Goal: Transaction & Acquisition: Book appointment/travel/reservation

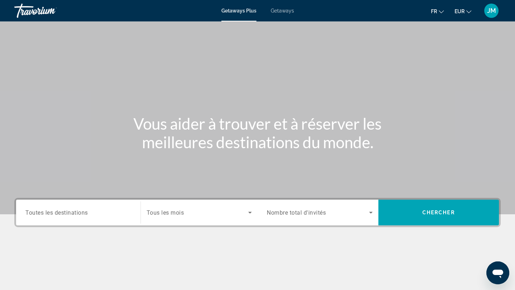
click at [180, 217] on div "Search widget" at bounding box center [199, 213] width 105 height 20
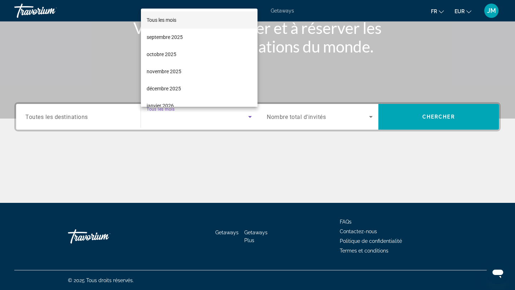
scroll to position [96, 0]
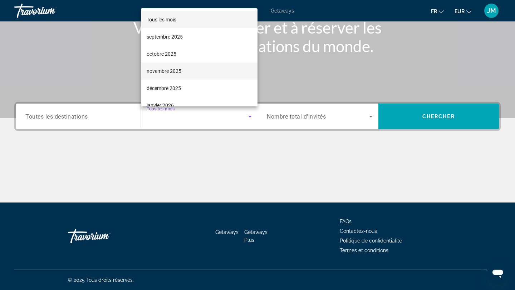
click at [169, 73] on span "novembre 2025" at bounding box center [164, 71] width 35 height 9
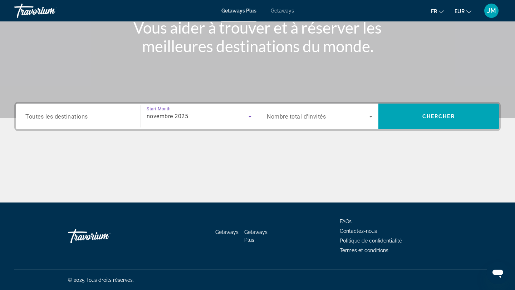
click at [60, 118] on span "Toutes les destinations" at bounding box center [56, 116] width 63 height 7
click at [60, 118] on input "Destination Toutes les destinations" at bounding box center [78, 117] width 106 height 9
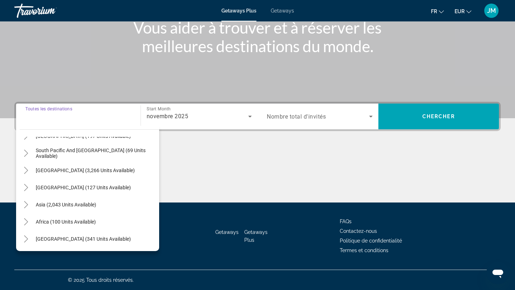
scroll to position [115, 0]
click at [27, 242] on icon "Toggle Middle East (341 units available)" at bounding box center [26, 240] width 7 height 7
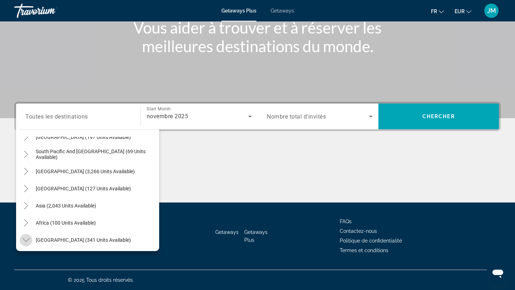
scroll to position [167, 0]
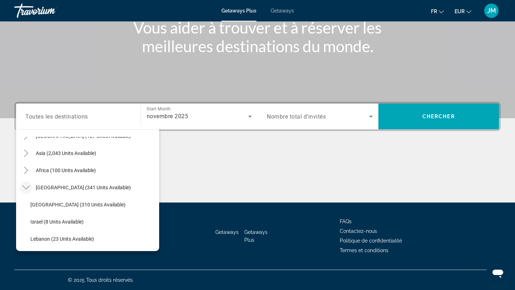
click at [26, 187] on icon "Toggle Middle East (341 units available)" at bounding box center [26, 187] width 7 height 7
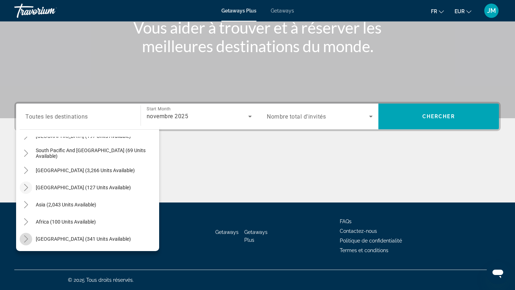
scroll to position [116, 0]
click at [25, 224] on icon "Toggle Africa (100 units available)" at bounding box center [26, 221] width 7 height 7
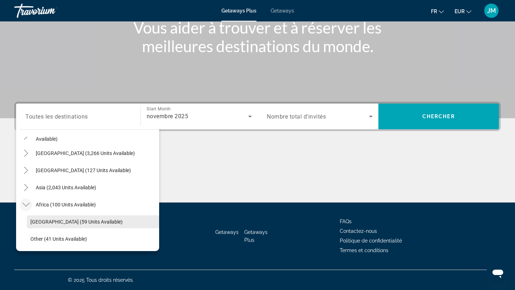
scroll to position [150, 0]
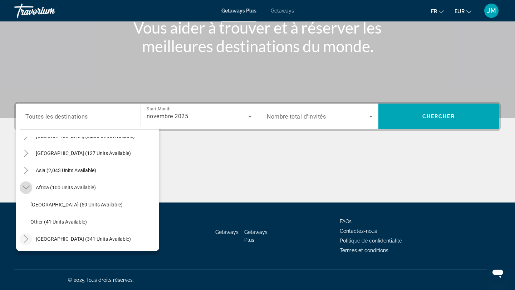
click at [26, 191] on icon "Toggle Africa (100 units available)" at bounding box center [26, 187] width 7 height 7
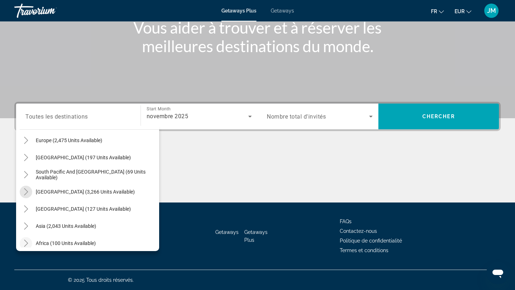
click at [26, 191] on icon "Toggle South America (3,266 units available)" at bounding box center [26, 191] width 4 height 7
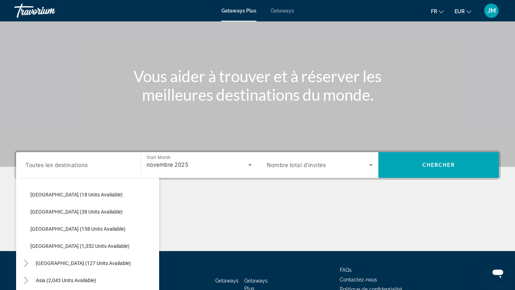
scroll to position [61, 0]
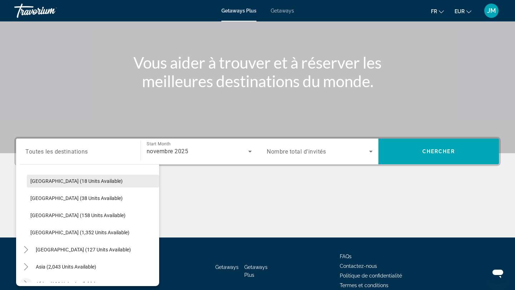
click at [87, 186] on span "Search widget" at bounding box center [93, 181] width 132 height 17
type input "**********"
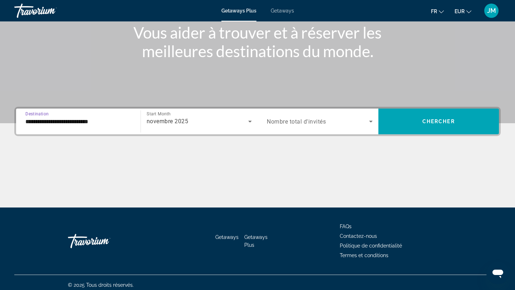
scroll to position [96, 0]
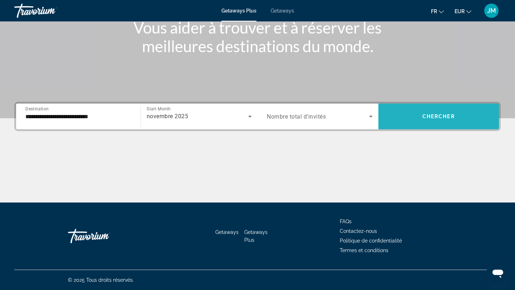
click at [429, 111] on span "Search widget" at bounding box center [438, 116] width 121 height 17
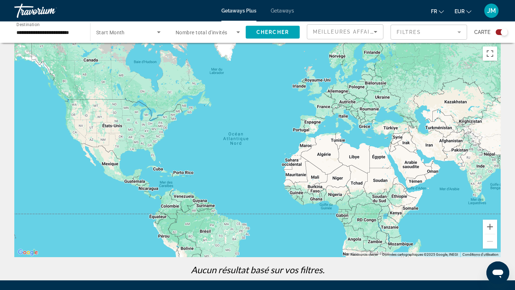
scroll to position [9, 0]
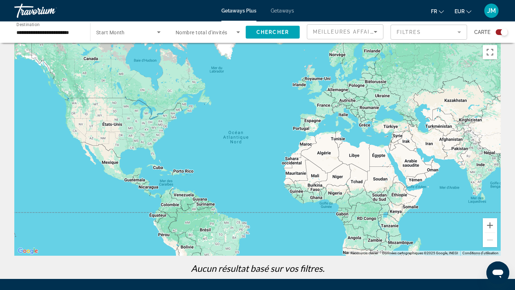
click at [69, 33] on input "**********" at bounding box center [48, 32] width 64 height 9
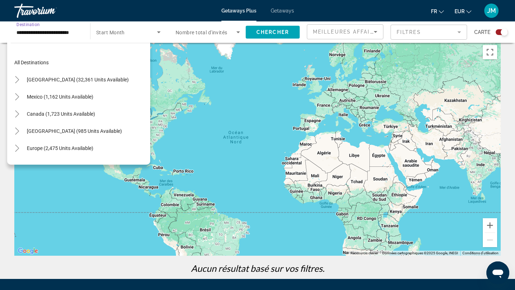
scroll to position [180, 0]
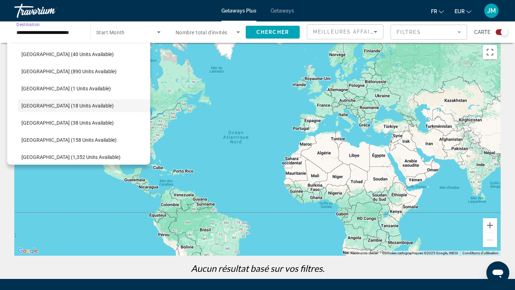
click at [114, 31] on span "Start Month" at bounding box center [110, 33] width 29 height 6
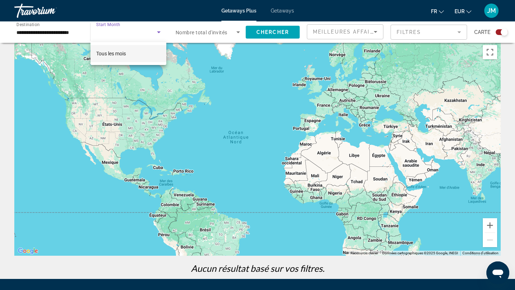
click at [114, 30] on div at bounding box center [257, 145] width 515 height 290
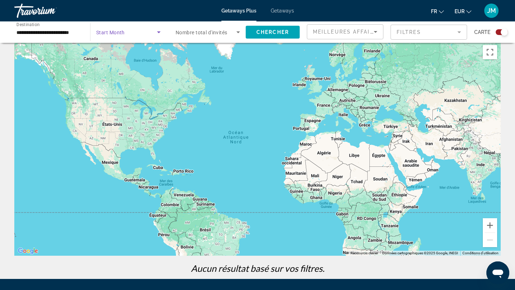
click at [154, 34] on span "Search widget" at bounding box center [126, 32] width 61 height 9
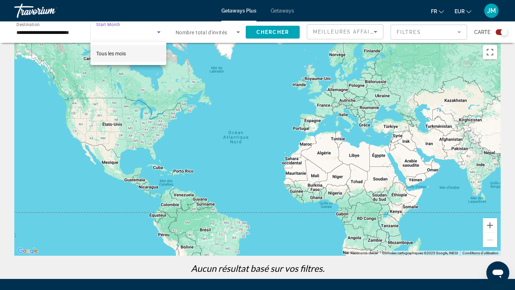
click at [53, 37] on div at bounding box center [257, 145] width 515 height 290
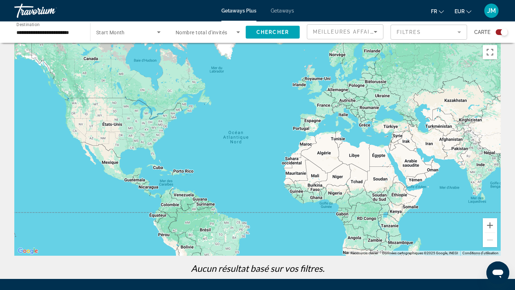
click at [54, 34] on input "**********" at bounding box center [48, 32] width 64 height 9
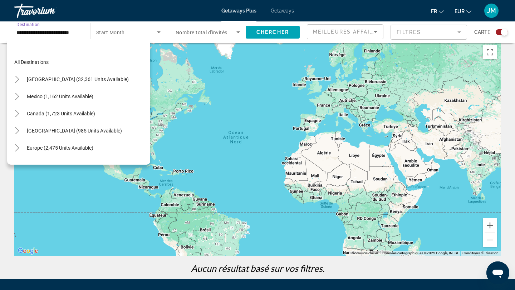
scroll to position [0, 0]
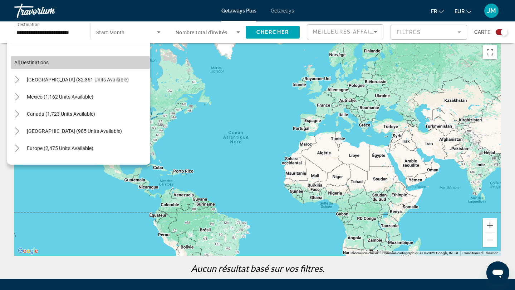
click at [23, 67] on span "Search widget" at bounding box center [80, 62] width 139 height 17
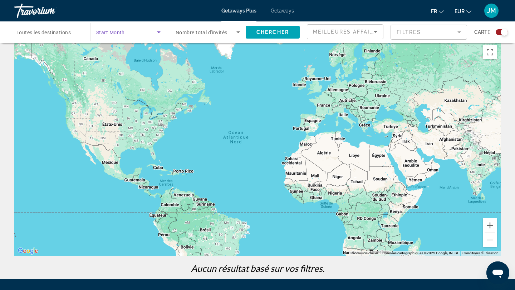
click at [133, 32] on span "Search widget" at bounding box center [126, 32] width 61 height 9
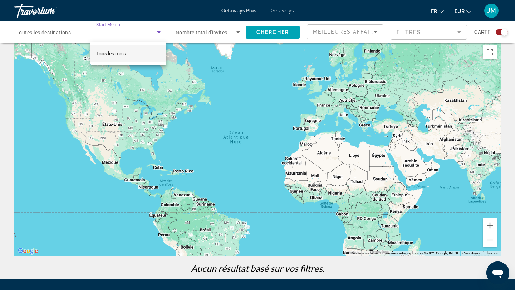
click at [133, 32] on div at bounding box center [257, 145] width 515 height 290
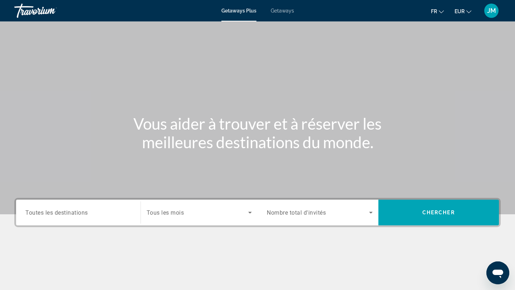
click at [198, 218] on div "Search widget" at bounding box center [199, 213] width 105 height 20
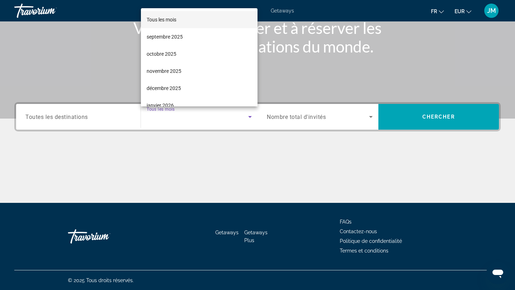
scroll to position [96, 0]
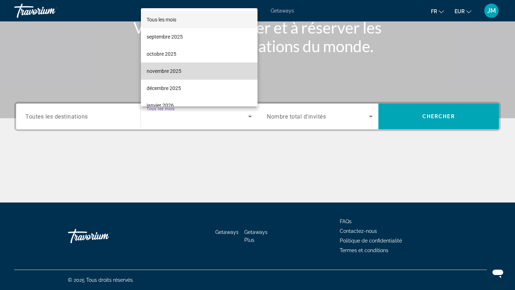
click at [177, 68] on span "novembre 2025" at bounding box center [164, 71] width 35 height 9
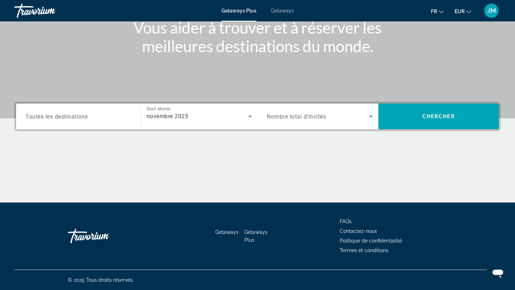
click at [100, 123] on div "Search widget" at bounding box center [78, 117] width 106 height 20
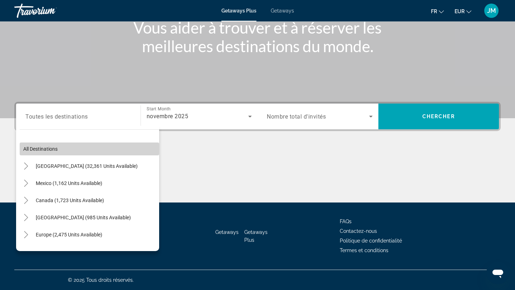
click at [99, 153] on span "Search widget" at bounding box center [89, 149] width 139 height 17
type input "**********"
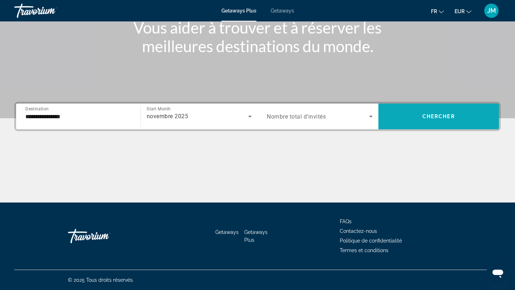
click at [405, 124] on span "Search widget" at bounding box center [438, 116] width 121 height 17
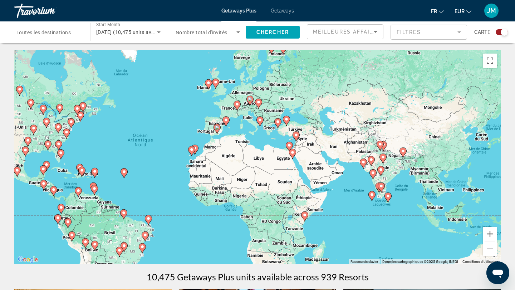
drag, startPoint x: 424, startPoint y: 198, endPoint x: 327, endPoint y: 192, distance: 96.7
click at [327, 192] on div "Pour activer le glissement avec le clavier, appuyez sur Alt+Entrée. Une fois ce…" at bounding box center [257, 157] width 486 height 215
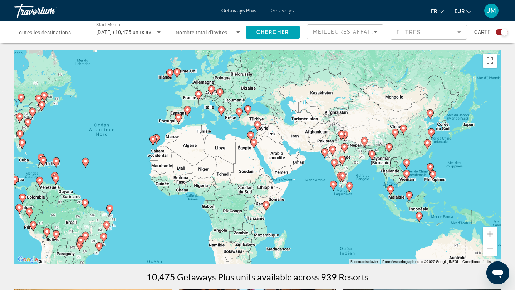
drag, startPoint x: 390, startPoint y: 208, endPoint x: 341, endPoint y: 193, distance: 51.1
click at [341, 193] on div "Pour activer le glissement avec le clavier, appuyez sur Alt+Entrée. Une fois ce…" at bounding box center [257, 157] width 486 height 215
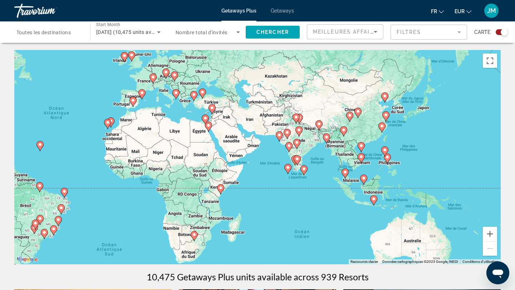
drag, startPoint x: 375, startPoint y: 210, endPoint x: 421, endPoint y: 232, distance: 51.0
click at [341, 200] on div "Pour activer le glissement avec le clavier, appuyez sur Alt+Entrée. Une fois ce…" at bounding box center [257, 157] width 486 height 215
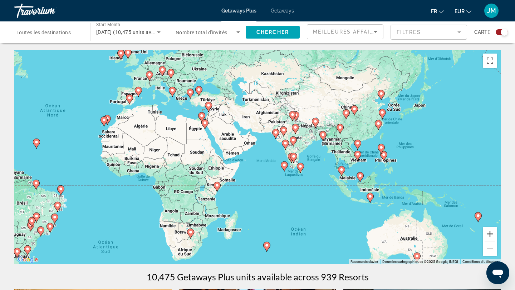
click at [494, 235] on button "Zoom avant" at bounding box center [490, 234] width 14 height 14
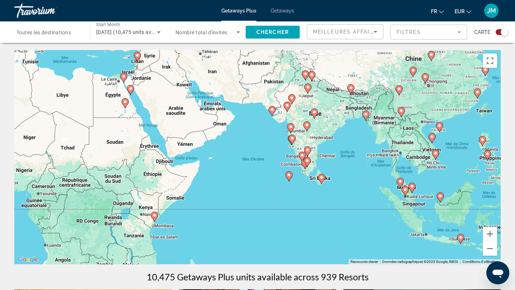
drag, startPoint x: 379, startPoint y: 208, endPoint x: 337, endPoint y: 199, distance: 43.2
click at [337, 199] on div "Pour activer le glissement avec le clavier, appuyez sur Alt+Entrée. Une fois ce…" at bounding box center [257, 157] width 486 height 215
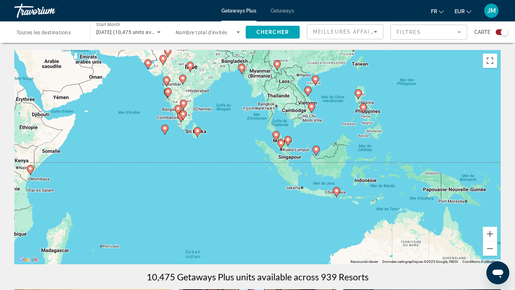
drag, startPoint x: 352, startPoint y: 206, endPoint x: 272, endPoint y: 170, distance: 87.6
click at [272, 170] on div "Pour activer le glissement avec le clavier, appuyez sur Alt+Entrée. Une fois ce…" at bounding box center [257, 157] width 486 height 215
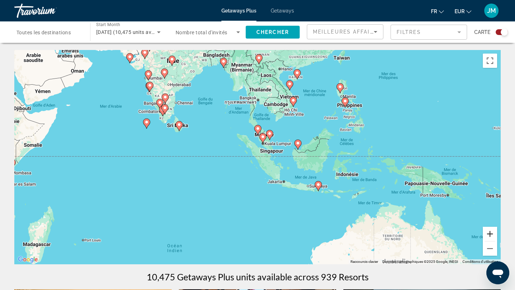
click at [492, 231] on button "Zoom avant" at bounding box center [490, 234] width 14 height 14
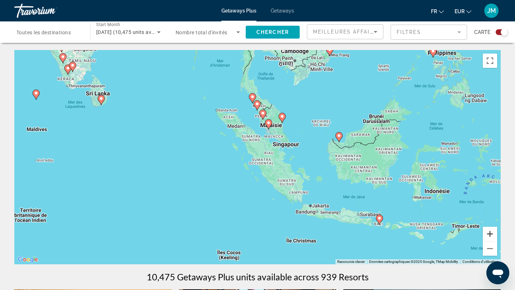
click at [492, 231] on button "Zoom avant" at bounding box center [490, 234] width 14 height 14
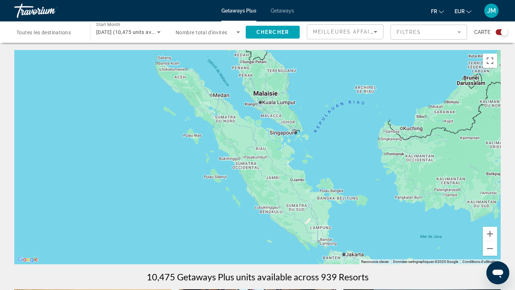
drag, startPoint x: 407, startPoint y: 203, endPoint x: 341, endPoint y: 203, distance: 65.8
click at [341, 203] on div "Pour activer le glissement avec le clavier, appuyez sur Alt+Entrée. Une fois ce…" at bounding box center [257, 157] width 486 height 215
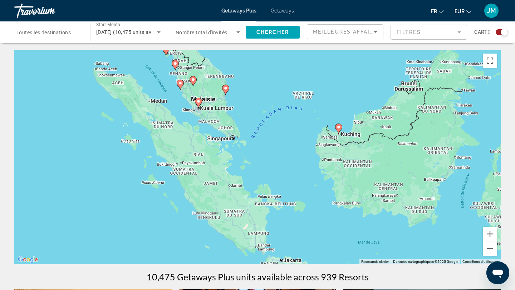
drag, startPoint x: 307, startPoint y: 199, endPoint x: 280, endPoint y: 187, distance: 29.3
click at [280, 188] on div "Pour activer le glissement avec le clavier, appuyez sur Alt+Entrée. Une fois ce…" at bounding box center [257, 157] width 486 height 215
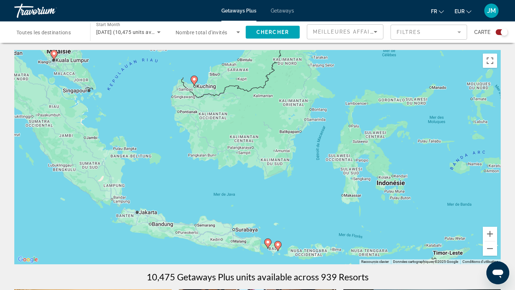
drag, startPoint x: 280, startPoint y: 187, endPoint x: 187, endPoint y: 171, distance: 94.2
click at [187, 171] on div "Pour activer le glissement avec le clavier, appuyez sur Alt+Entrée. Une fois ce…" at bounding box center [257, 157] width 486 height 215
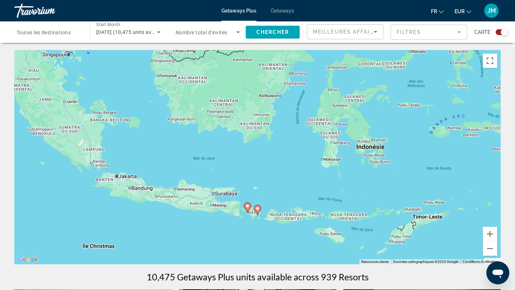
drag, startPoint x: 269, startPoint y: 242, endPoint x: 277, endPoint y: 208, distance: 34.9
click at [277, 208] on div "Pour activer le glissement avec le clavier, appuyez sur Alt+Entrée. Une fois ce…" at bounding box center [257, 157] width 486 height 215
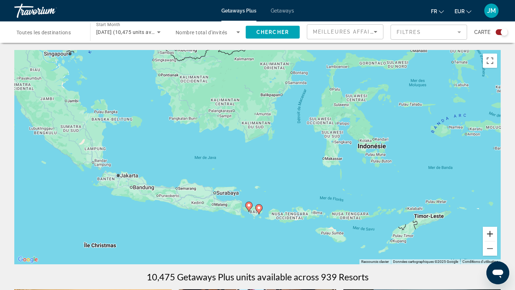
click at [490, 231] on button "Zoom avant" at bounding box center [490, 234] width 14 height 14
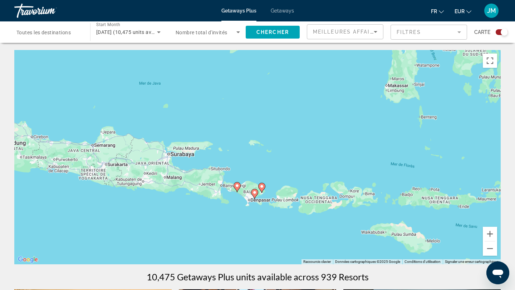
drag, startPoint x: 352, startPoint y: 225, endPoint x: 349, endPoint y: 149, distance: 75.1
click at [349, 148] on div "Pour activer le glissement avec le clavier, appuyez sur Alt+Entrée. Une fois ce…" at bounding box center [257, 157] width 486 height 215
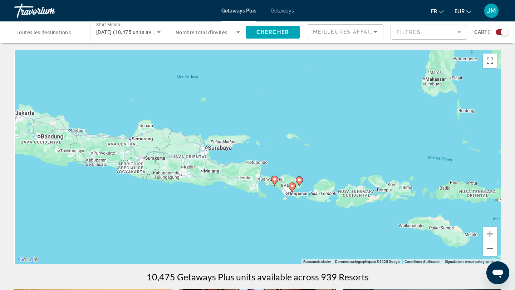
drag, startPoint x: 274, startPoint y: 208, endPoint x: 324, endPoint y: 195, distance: 51.7
click at [325, 195] on div "Pour activer le glissement avec le clavier, appuyez sur Alt+Entrée. Une fois ce…" at bounding box center [257, 157] width 486 height 215
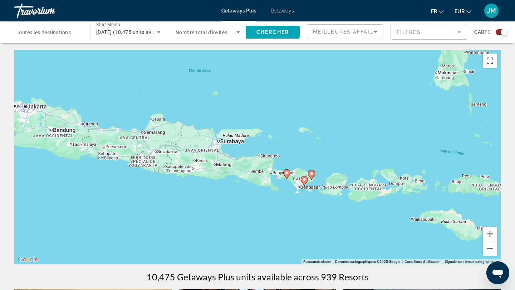
click at [483, 237] on button "Zoom avant" at bounding box center [490, 234] width 14 height 14
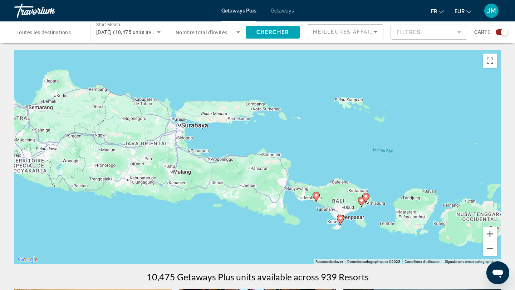
click at [483, 237] on button "Zoom avant" at bounding box center [490, 234] width 14 height 14
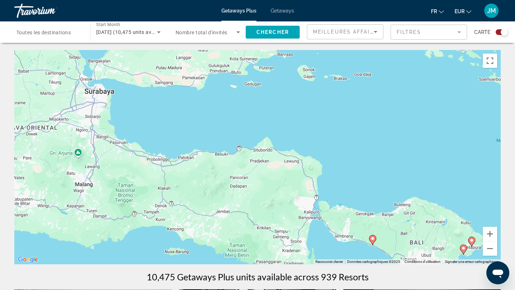
drag, startPoint x: 431, startPoint y: 217, endPoint x: 385, endPoint y: 147, distance: 83.6
click at [385, 147] on div "Pour activer le glissement avec le clavier, appuyez sur Alt+Entrée. Une fois ce…" at bounding box center [257, 157] width 486 height 215
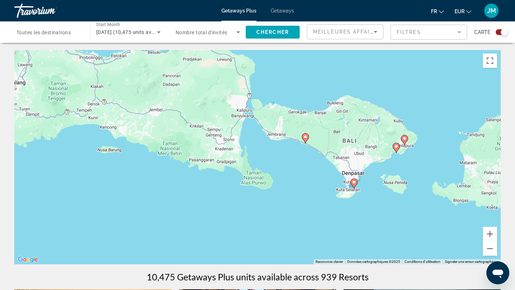
drag, startPoint x: 361, startPoint y: 149, endPoint x: 347, endPoint y: 148, distance: 13.6
click at [347, 148] on div "Pour activer le glissement avec le clavier, appuyez sur Alt+Entrée. Une fois ce…" at bounding box center [257, 157] width 486 height 215
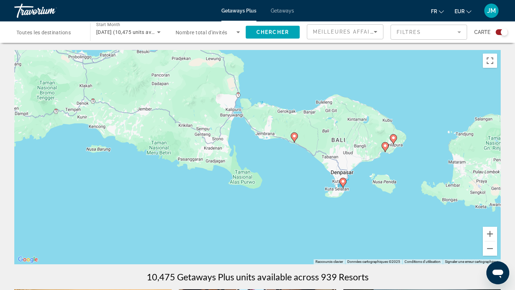
click at [394, 139] on image "Main content" at bounding box center [393, 138] width 4 height 4
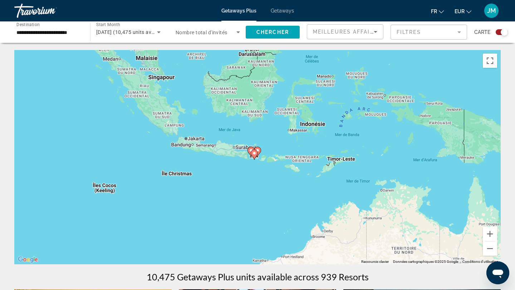
click at [255, 153] on image "Main content" at bounding box center [254, 153] width 4 height 4
type input "**********"
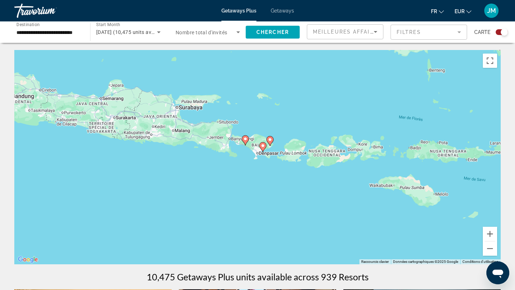
click at [262, 147] on image "Main content" at bounding box center [263, 146] width 4 height 4
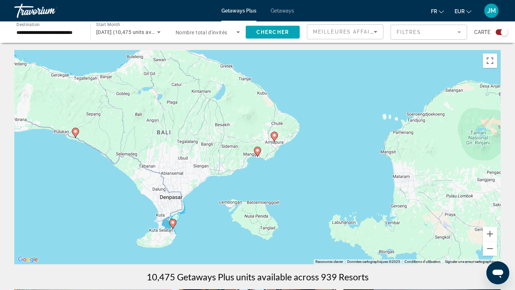
click at [173, 223] on image "Main content" at bounding box center [173, 223] width 4 height 4
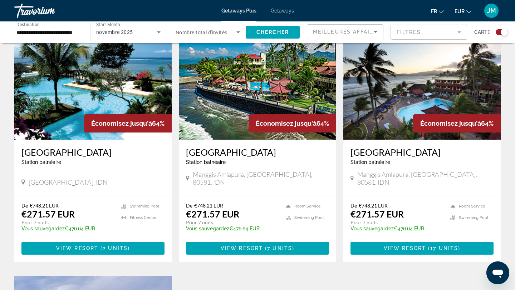
scroll to position [262, 0]
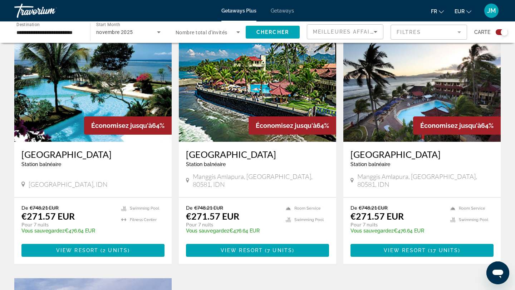
click at [130, 87] on img "Main content" at bounding box center [92, 85] width 157 height 114
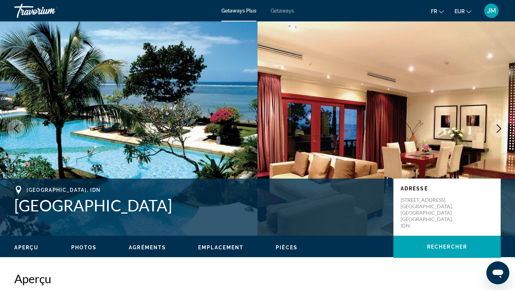
click at [503, 130] on button "Next image" at bounding box center [499, 129] width 18 height 18
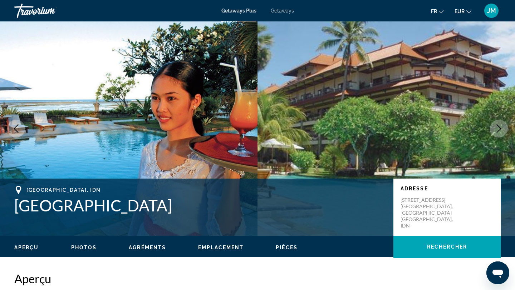
click at [503, 130] on button "Next image" at bounding box center [499, 129] width 18 height 18
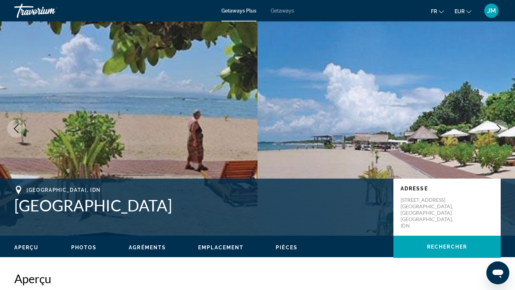
click at [503, 130] on button "Next image" at bounding box center [499, 129] width 18 height 18
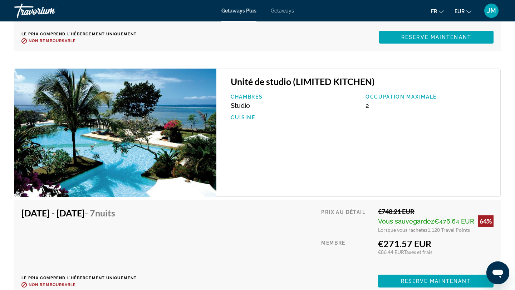
scroll to position [1470, 0]
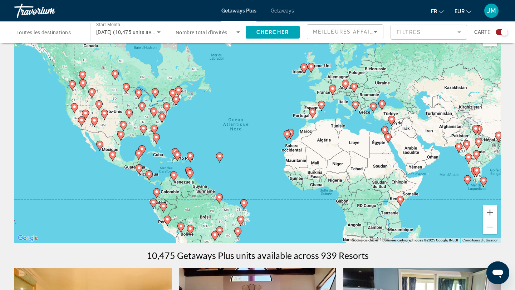
scroll to position [24, 0]
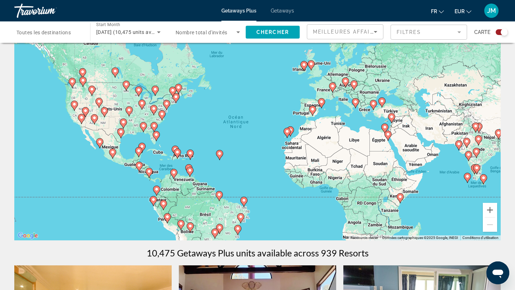
click at [329, 35] on div "Meilleures affaires" at bounding box center [343, 32] width 61 height 9
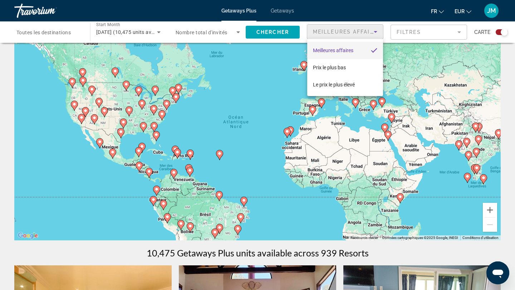
click at [328, 49] on span "Meilleures affaires" at bounding box center [333, 51] width 40 height 6
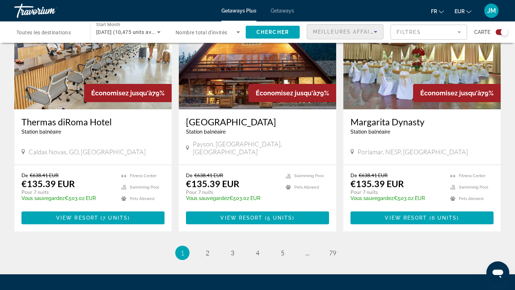
scroll to position [1051, 0]
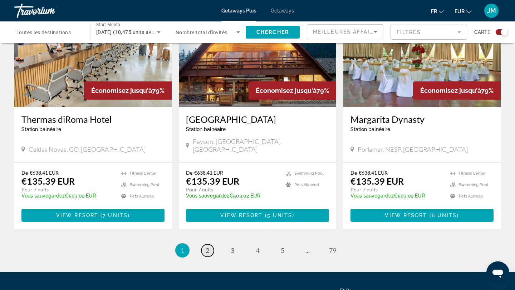
click at [206, 247] on span "2" at bounding box center [208, 251] width 4 height 8
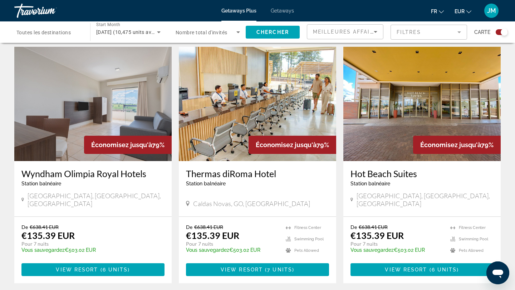
scroll to position [1019, 0]
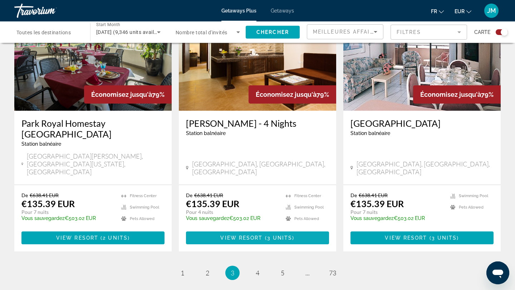
scroll to position [1079, 0]
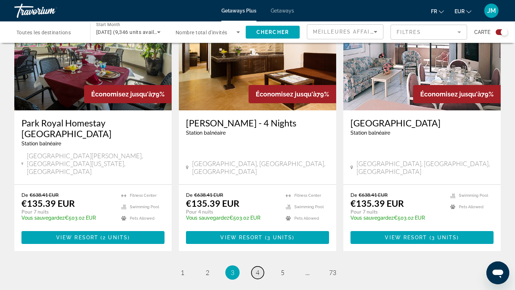
click at [259, 269] on span "4" at bounding box center [258, 273] width 4 height 8
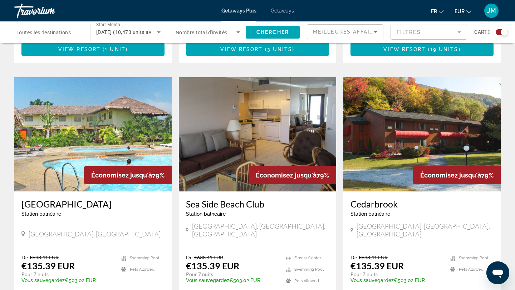
scroll to position [740, 0]
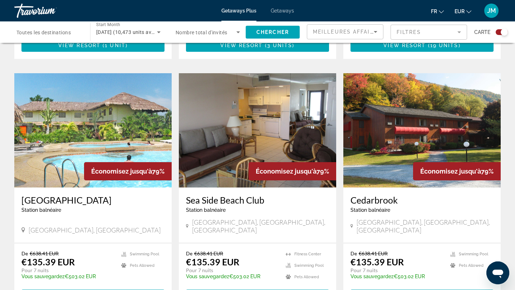
click at [95, 114] on img "Main content" at bounding box center [92, 130] width 157 height 114
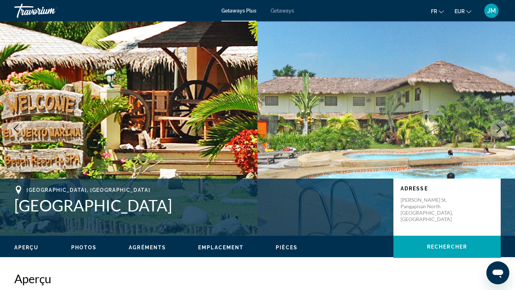
click at [500, 126] on icon "Next image" at bounding box center [499, 128] width 9 height 9
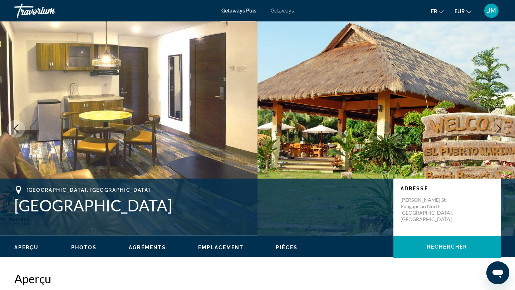
click at [500, 127] on icon "Next image" at bounding box center [499, 128] width 9 height 9
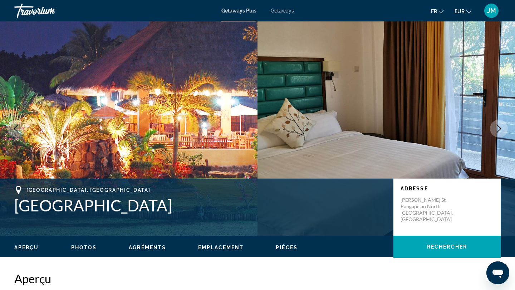
click at [500, 127] on icon "Next image" at bounding box center [499, 128] width 9 height 9
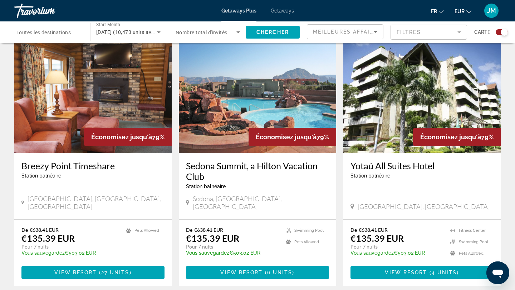
scroll to position [1038, 0]
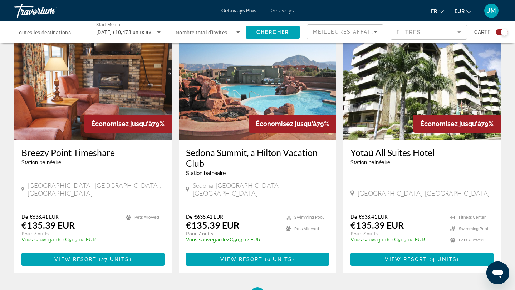
click at [212, 147] on h3 "Sedona Summit, a Hilton Vacation Club" at bounding box center [257, 157] width 143 height 21
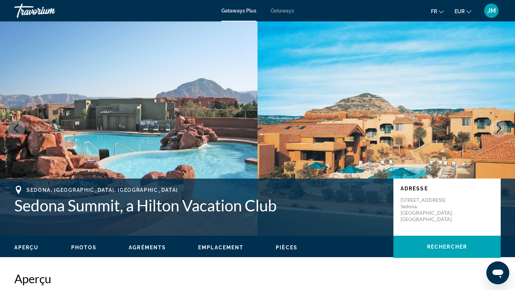
click at [495, 128] on icon "Next image" at bounding box center [499, 128] width 9 height 9
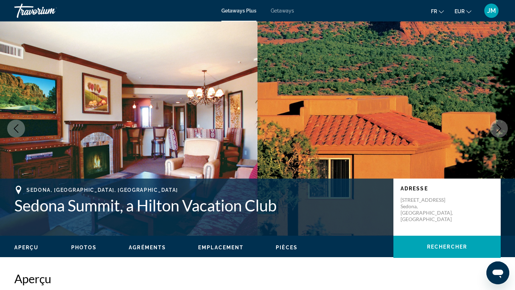
click at [495, 128] on icon "Next image" at bounding box center [499, 128] width 9 height 9
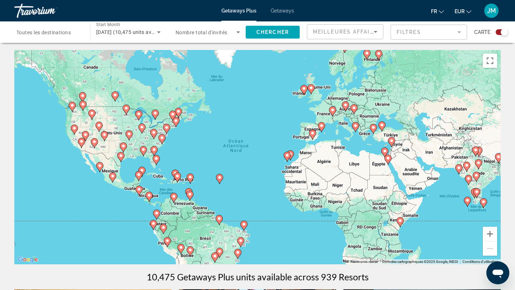
click at [345, 104] on image "Main content" at bounding box center [345, 105] width 4 height 4
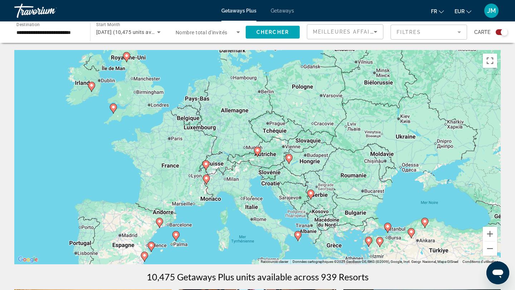
click at [257, 150] on image "Main content" at bounding box center [257, 150] width 4 height 4
type input "**********"
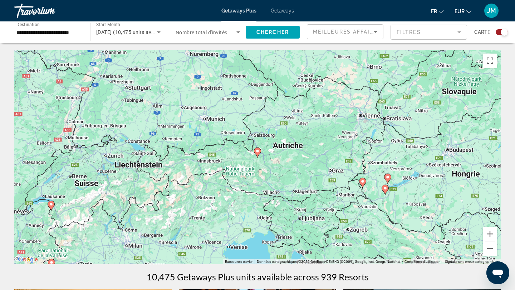
click at [259, 153] on image "Main content" at bounding box center [257, 151] width 4 height 4
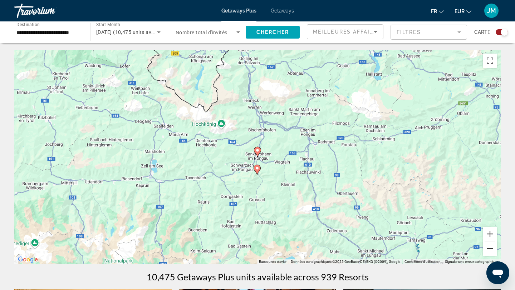
click at [486, 252] on button "Zoom arrière" at bounding box center [490, 249] width 14 height 14
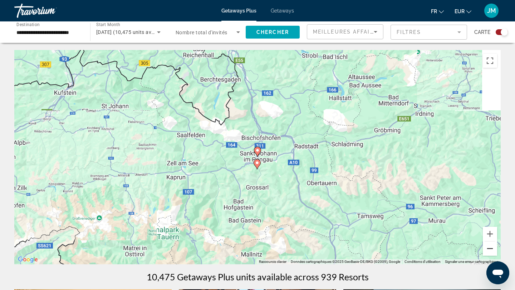
click at [486, 252] on button "Zoom arrière" at bounding box center [490, 249] width 14 height 14
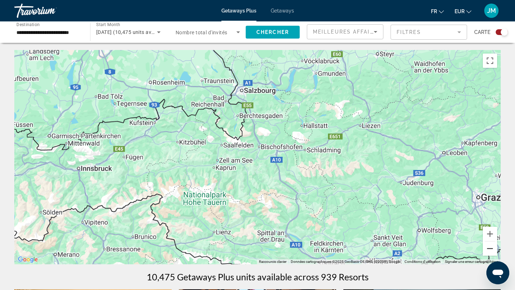
click at [486, 252] on button "Zoom arrière" at bounding box center [490, 249] width 14 height 14
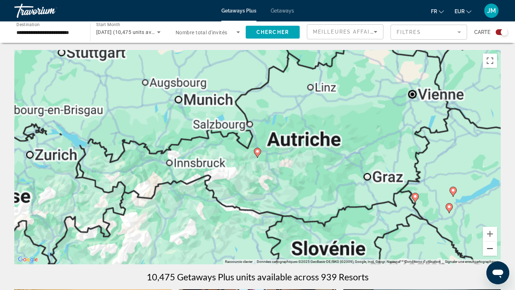
click at [486, 252] on button "Zoom arrière" at bounding box center [490, 249] width 14 height 14
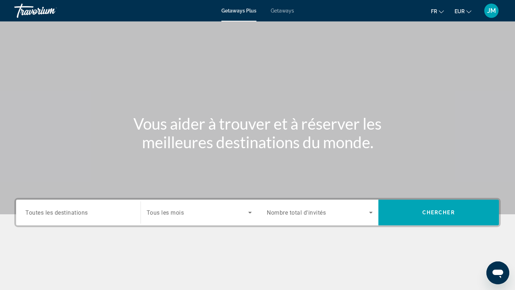
click at [86, 213] on span "Toutes les destinations" at bounding box center [56, 212] width 63 height 7
click at [86, 213] on input "Destination Toutes les destinations" at bounding box center [78, 213] width 106 height 9
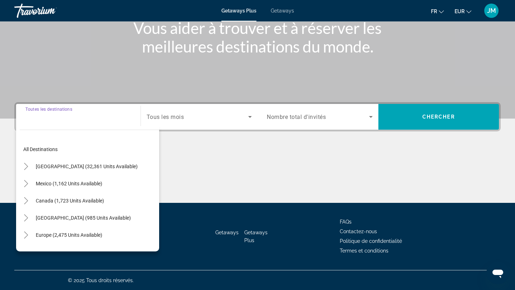
scroll to position [96, 0]
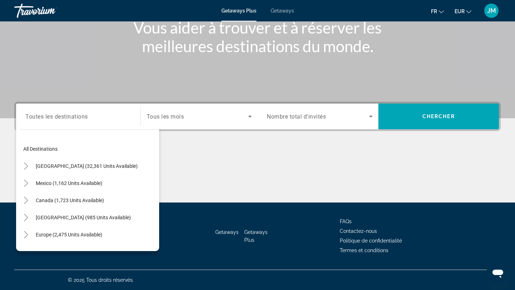
click at [244, 170] on div "Main content" at bounding box center [257, 176] width 486 height 54
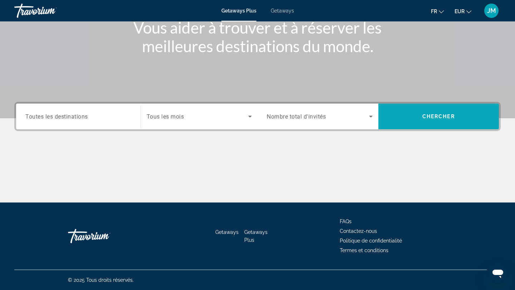
click at [431, 117] on span "Chercher" at bounding box center [438, 117] width 33 height 6
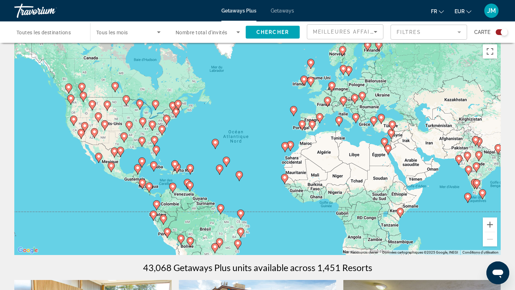
scroll to position [11, 0]
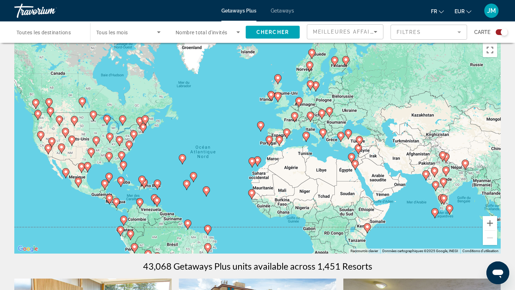
drag, startPoint x: 383, startPoint y: 110, endPoint x: 348, endPoint y: 127, distance: 39.0
click at [348, 127] on div "Pour activer le glissement avec le clavier, appuyez sur Alt+Entrée. Une fois ce…" at bounding box center [257, 146] width 486 height 215
click at [490, 224] on button "Zoom avant" at bounding box center [490, 223] width 14 height 14
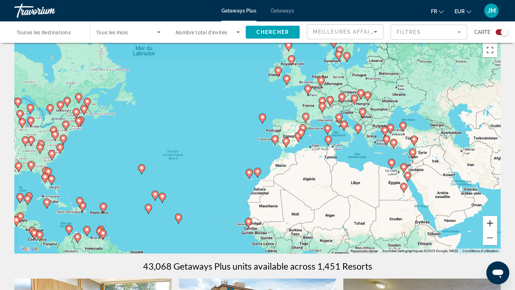
click at [490, 224] on button "Zoom avant" at bounding box center [490, 223] width 14 height 14
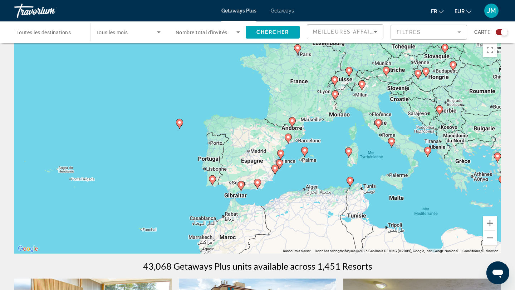
drag, startPoint x: 448, startPoint y: 132, endPoint x: 354, endPoint y: 174, distance: 103.4
click at [354, 174] on div "Pour activer le glissement avec le clavier, appuyez sur Alt+Entrée. Une fois ce…" at bounding box center [257, 146] width 486 height 215
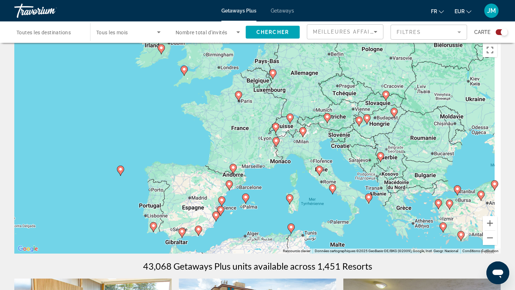
drag, startPoint x: 397, startPoint y: 138, endPoint x: 333, endPoint y: 191, distance: 82.6
click at [333, 191] on div "Pour activer le glissement avec le clavier, appuyez sur Alt+Entrée. Une fois ce…" at bounding box center [257, 146] width 486 height 215
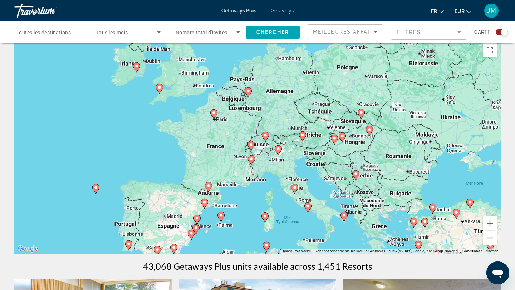
drag, startPoint x: 356, startPoint y: 152, endPoint x: 337, endPoint y: 165, distance: 23.9
click at [337, 165] on div "Pour activer le glissement avec le clavier, appuyez sur Alt+Entrée. Une fois ce…" at bounding box center [257, 146] width 486 height 215
click at [303, 136] on image "Main content" at bounding box center [302, 135] width 4 height 4
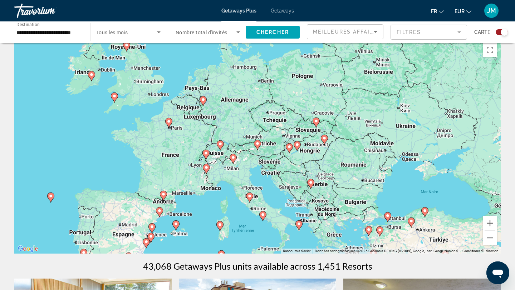
click at [257, 145] on image "Main content" at bounding box center [257, 144] width 4 height 4
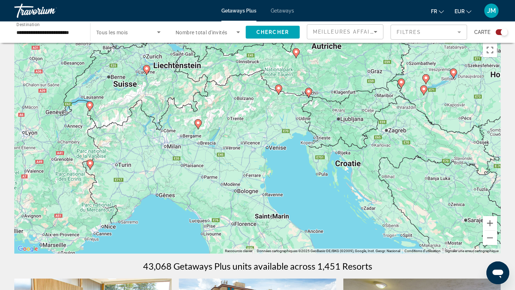
drag, startPoint x: 248, startPoint y: 202, endPoint x: 287, endPoint y: 110, distance: 99.5
click at [287, 110] on div "Pour naviguer, appuyez sur les touches fléchées. Pour activer le glissement ave…" at bounding box center [257, 146] width 486 height 215
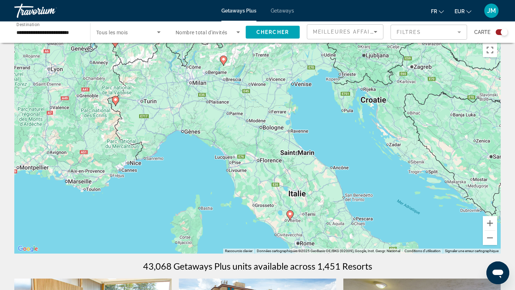
drag, startPoint x: 229, startPoint y: 146, endPoint x: 262, endPoint y: 63, distance: 88.9
click at [262, 63] on div "Pour naviguer, appuyez sur les touches fléchées. Pour activer le glissement ave…" at bounding box center [257, 146] width 486 height 215
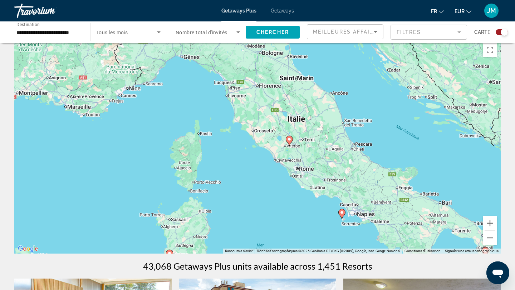
drag, startPoint x: 283, startPoint y: 104, endPoint x: 249, endPoint y: 104, distance: 34.3
click at [249, 104] on div "Pour naviguer, appuyez sur les touches fléchées. Pour activer le glissement ave…" at bounding box center [257, 146] width 486 height 215
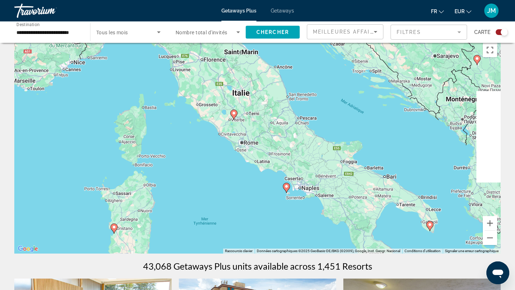
drag, startPoint x: 296, startPoint y: 158, endPoint x: 237, endPoint y: 131, distance: 64.6
click at [237, 131] on div "Pour naviguer, appuyez sur les touches fléchées. Pour activer le glissement ave…" at bounding box center [257, 146] width 486 height 215
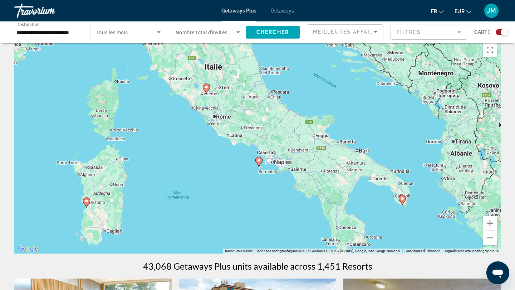
drag, startPoint x: 261, startPoint y: 163, endPoint x: 234, endPoint y: 138, distance: 36.9
click at [234, 138] on div "Pour naviguer, appuyez sur les touches fléchées. Pour activer le glissement ave…" at bounding box center [257, 146] width 486 height 215
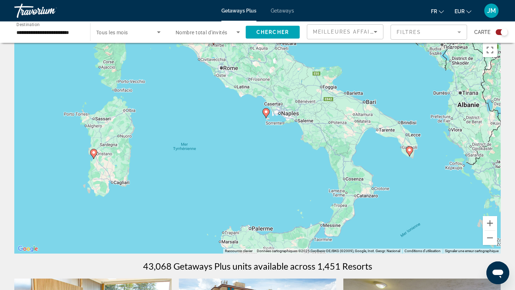
drag, startPoint x: 276, startPoint y: 191, endPoint x: 283, endPoint y: 140, distance: 50.8
click at [284, 140] on div "Pour naviguer, appuyez sur les touches fléchées. Pour activer le glissement ave…" at bounding box center [257, 146] width 486 height 215
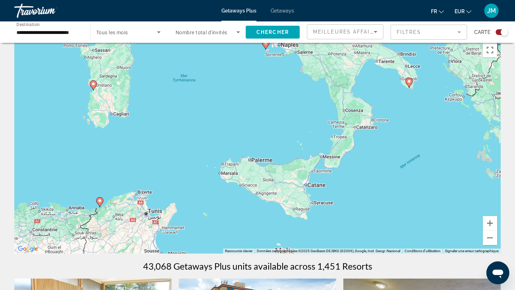
drag, startPoint x: 299, startPoint y: 154, endPoint x: 299, endPoint y: 84, distance: 70.4
click at [299, 84] on div "Pour naviguer, appuyez sur les touches fléchées. Pour activer le glissement ave…" at bounding box center [257, 146] width 486 height 215
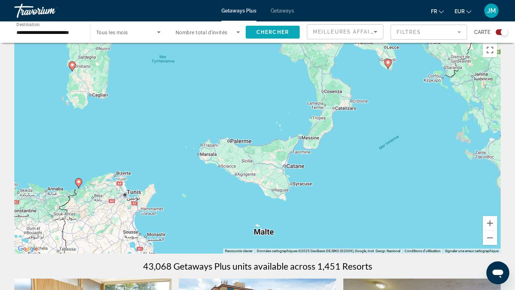
drag, startPoint x: 299, startPoint y: 84, endPoint x: 282, endPoint y: 34, distance: 52.6
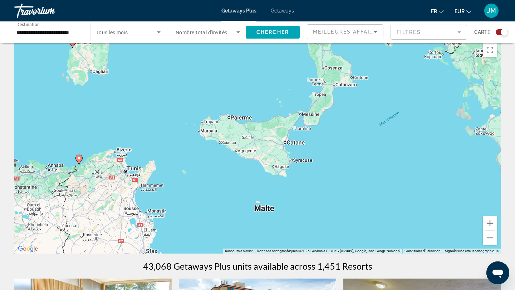
drag, startPoint x: 306, startPoint y: 97, endPoint x: 297, endPoint y: 146, distance: 50.3
click at [298, 150] on div "Pour naviguer, appuyez sur les touches fléchées. Pour activer le glissement ave…" at bounding box center [257, 146] width 486 height 215
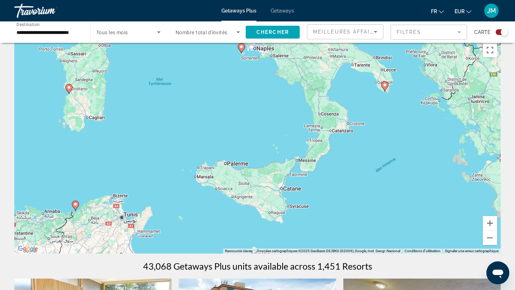
drag, startPoint x: 297, startPoint y: 146, endPoint x: 290, endPoint y: 227, distance: 80.8
click at [290, 238] on div "Pour naviguer, appuyez sur les touches fléchées. Pour activer le glissement ave…" at bounding box center [257, 146] width 486 height 215
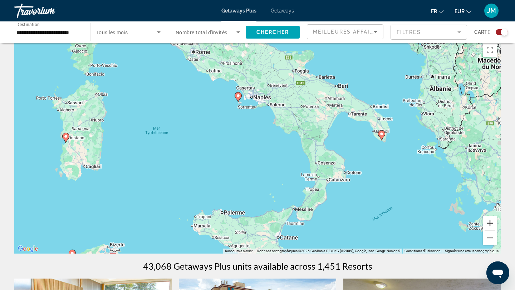
click at [490, 222] on button "Zoom avant" at bounding box center [490, 223] width 14 height 14
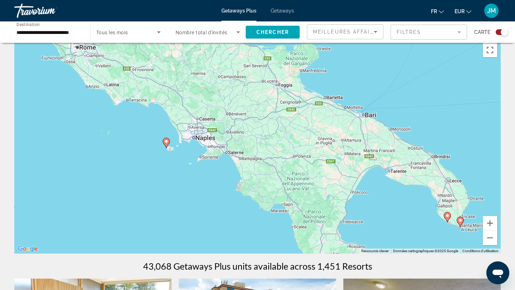
drag, startPoint x: 381, startPoint y: 97, endPoint x: 329, endPoint y: 187, distance: 104.8
click at [329, 188] on div "Pour naviguer, appuyez sur les touches fléchées. Pour activer le glissement ave…" at bounding box center [257, 146] width 486 height 215
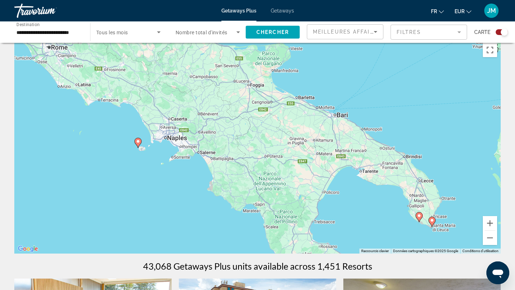
drag, startPoint x: 349, startPoint y: 200, endPoint x: 324, endPoint y: 200, distance: 25.4
click at [324, 200] on div "Pour naviguer, appuyez sur les touches fléchées. Pour activer le glissement ave…" at bounding box center [257, 146] width 486 height 215
click at [137, 139] on image "Main content" at bounding box center [138, 141] width 4 height 4
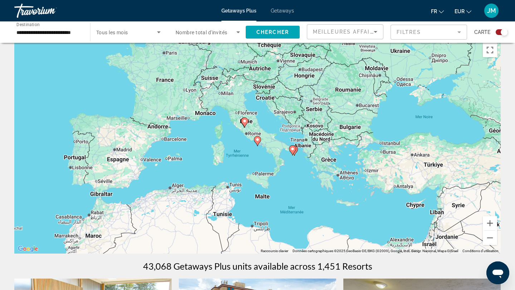
click at [246, 123] on icon "Main content" at bounding box center [244, 122] width 6 height 9
type input "**********"
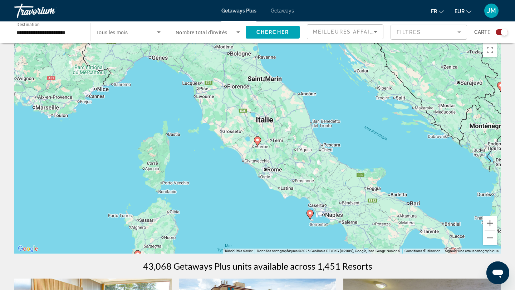
click at [258, 142] on icon "Main content" at bounding box center [257, 141] width 6 height 9
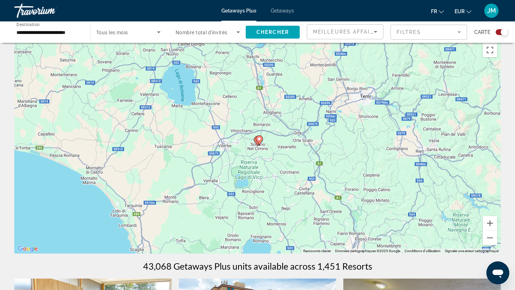
click at [259, 140] on image "Main content" at bounding box center [259, 139] width 4 height 4
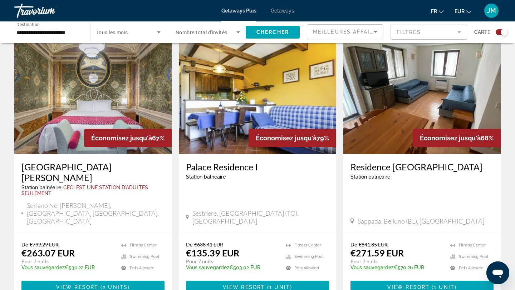
scroll to position [253, 0]
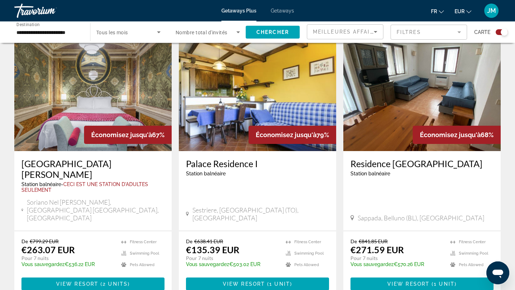
click at [129, 137] on span "Économisez jusqu'à" at bounding box center [121, 135] width 61 height 8
click at [92, 115] on img "Main content" at bounding box center [92, 94] width 157 height 114
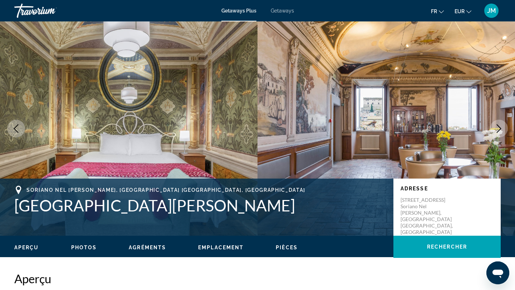
click at [495, 129] on icon "Next image" at bounding box center [499, 128] width 9 height 9
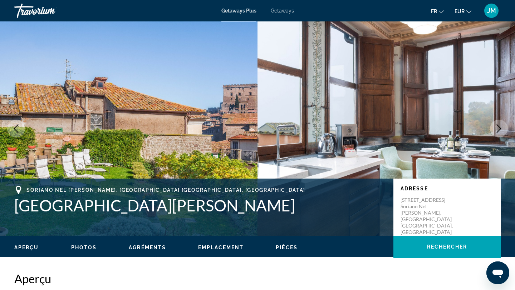
click at [495, 129] on icon "Next image" at bounding box center [499, 128] width 9 height 9
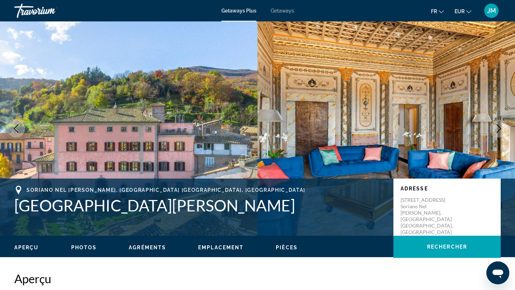
click at [495, 129] on icon "Next image" at bounding box center [499, 128] width 9 height 9
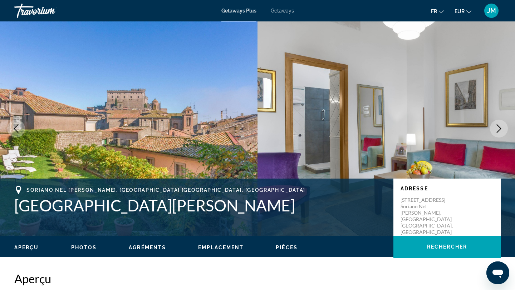
click at [495, 129] on icon "Next image" at bounding box center [499, 128] width 9 height 9
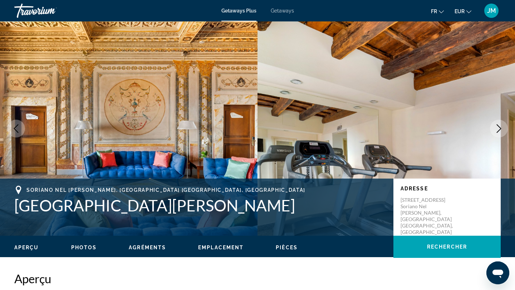
click at [495, 129] on icon "Next image" at bounding box center [499, 128] width 9 height 9
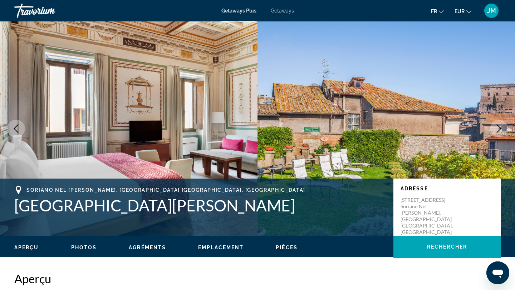
click at [495, 129] on icon "Next image" at bounding box center [499, 128] width 9 height 9
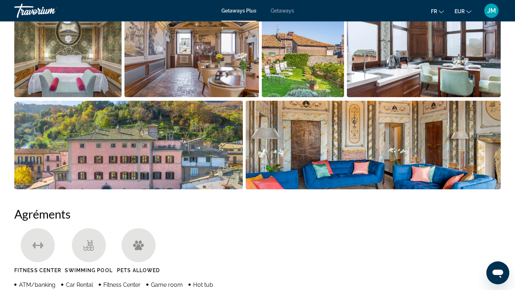
scroll to position [358, 0]
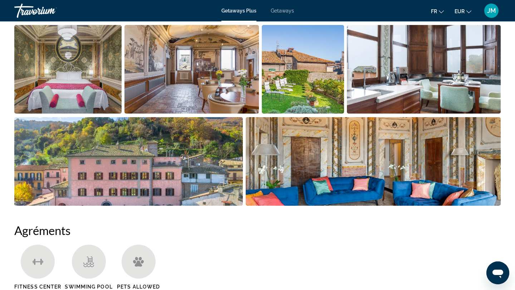
click at [94, 75] on img "Open full-screen image slider" at bounding box center [67, 69] width 107 height 89
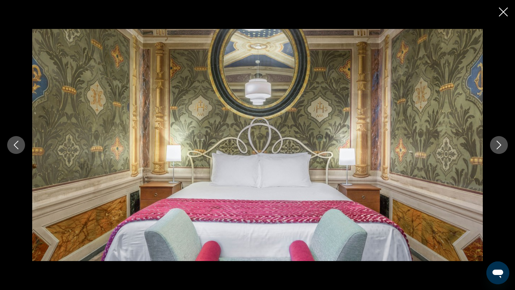
click at [495, 138] on button "Next image" at bounding box center [499, 145] width 18 height 18
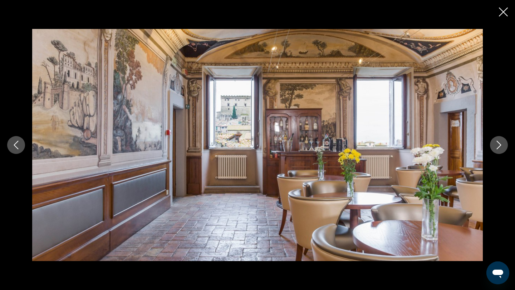
click at [495, 138] on button "Next image" at bounding box center [499, 145] width 18 height 18
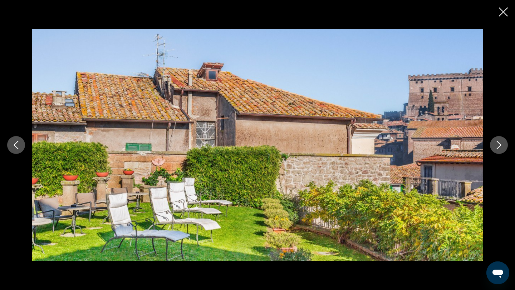
click at [495, 138] on button "Next image" at bounding box center [499, 145] width 18 height 18
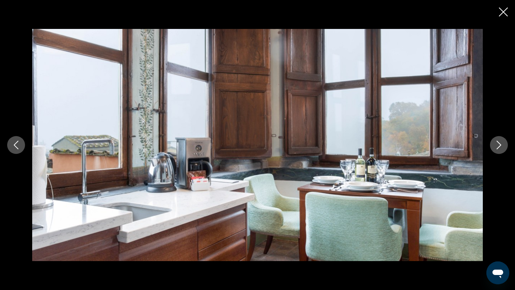
click at [495, 138] on button "Next image" at bounding box center [499, 145] width 18 height 18
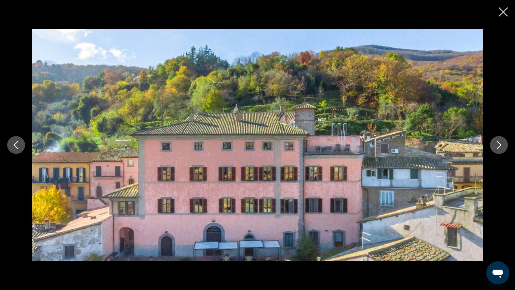
click at [495, 138] on button "Next image" at bounding box center [499, 145] width 18 height 18
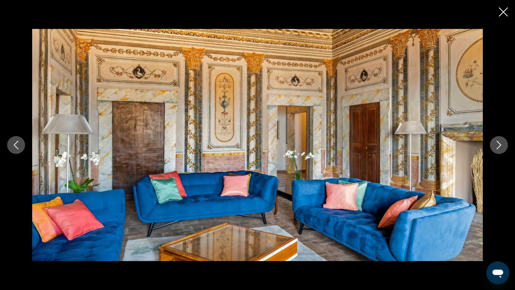
click at [495, 138] on button "Next image" at bounding box center [499, 145] width 18 height 18
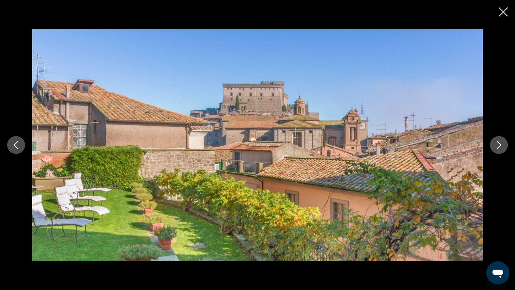
click at [495, 138] on button "Next image" at bounding box center [499, 145] width 18 height 18
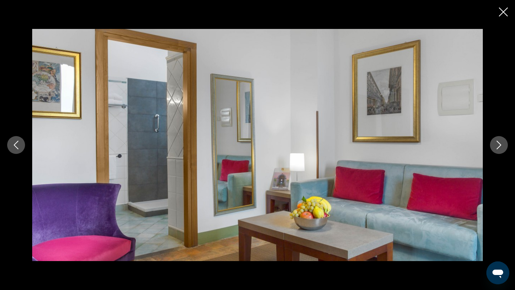
click at [495, 138] on button "Next image" at bounding box center [499, 145] width 18 height 18
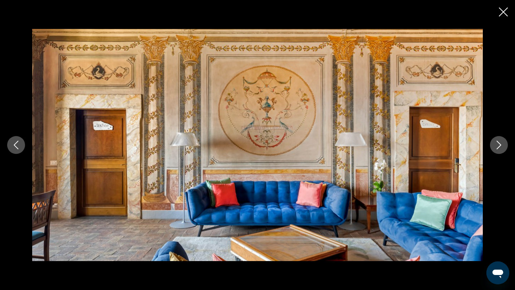
click at [495, 138] on button "Next image" at bounding box center [499, 145] width 18 height 18
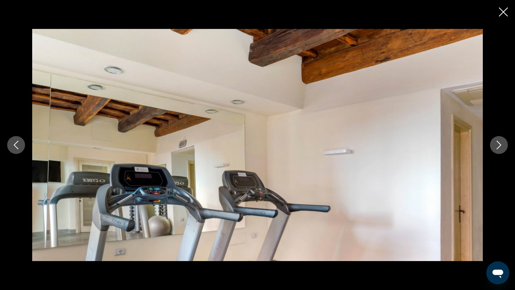
click at [495, 138] on button "Next image" at bounding box center [499, 145] width 18 height 18
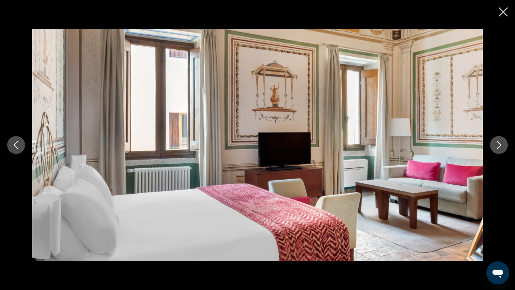
click at [498, 151] on button "Next image" at bounding box center [499, 145] width 18 height 18
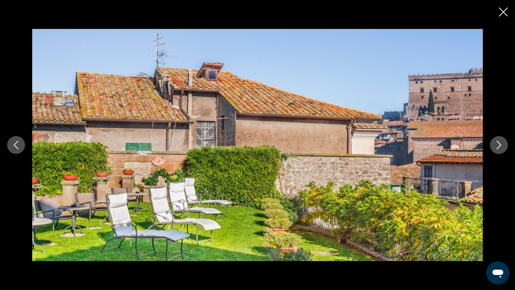
click at [498, 151] on button "Next image" at bounding box center [499, 145] width 18 height 18
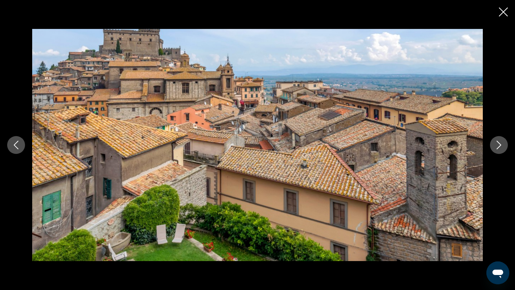
click at [501, 148] on icon "Next image" at bounding box center [499, 145] width 9 height 9
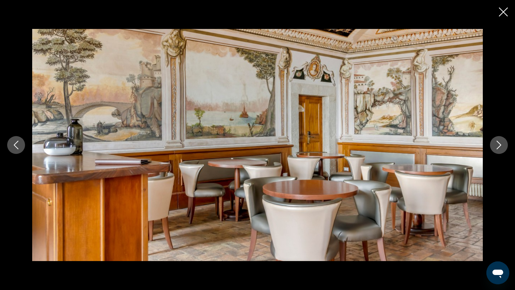
click at [501, 148] on icon "Next image" at bounding box center [499, 145] width 9 height 9
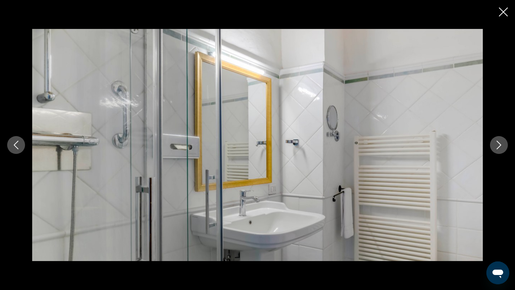
click at [501, 148] on icon "Next image" at bounding box center [499, 145] width 9 height 9
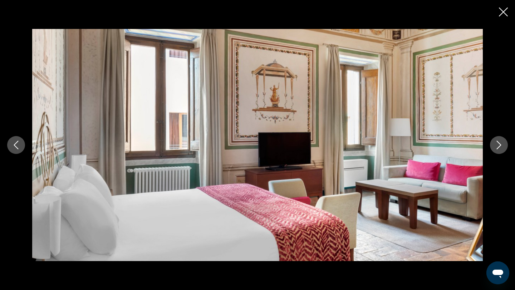
click at [501, 148] on icon "Next image" at bounding box center [499, 145] width 9 height 9
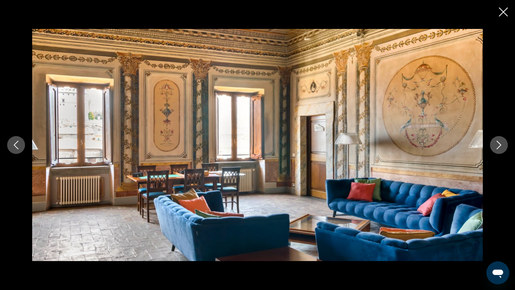
click at [501, 148] on icon "Next image" at bounding box center [499, 145] width 9 height 9
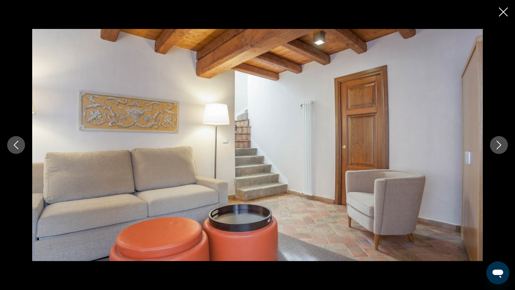
click at [501, 148] on icon "Next image" at bounding box center [499, 145] width 9 height 9
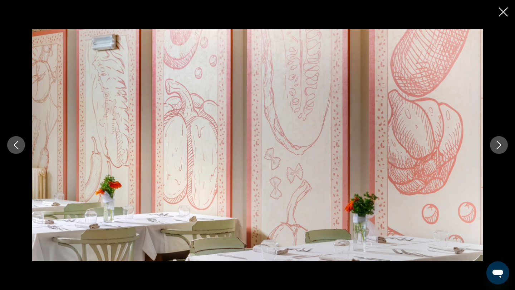
click at [501, 148] on icon "Next image" at bounding box center [499, 145] width 9 height 9
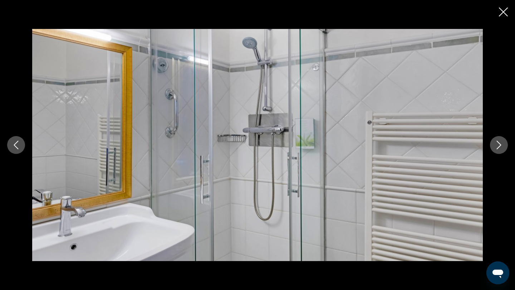
click at [501, 148] on icon "Next image" at bounding box center [499, 145] width 9 height 9
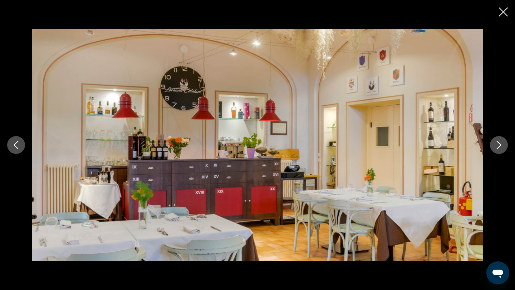
click at [501, 148] on icon "Next image" at bounding box center [499, 145] width 9 height 9
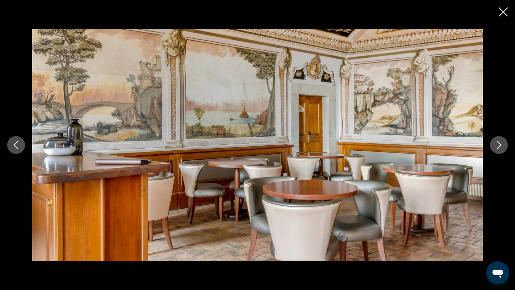
click at [501, 148] on icon "Next image" at bounding box center [499, 145] width 9 height 9
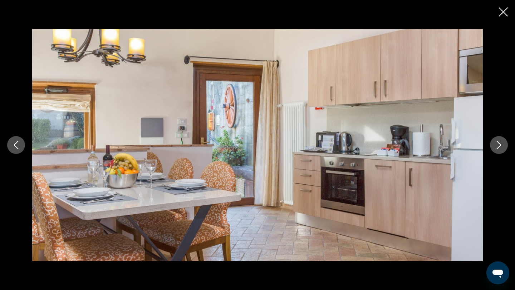
click at [501, 148] on icon "Next image" at bounding box center [499, 145] width 9 height 9
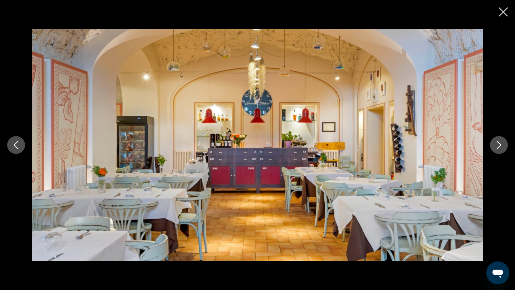
click at [501, 148] on icon "Next image" at bounding box center [499, 145] width 9 height 9
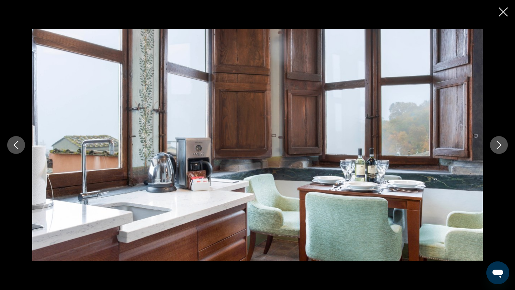
click at [501, 148] on icon "Next image" at bounding box center [499, 145] width 9 height 9
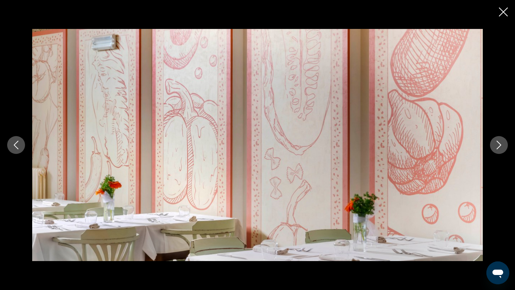
click at [497, 143] on icon "Next image" at bounding box center [499, 145] width 9 height 9
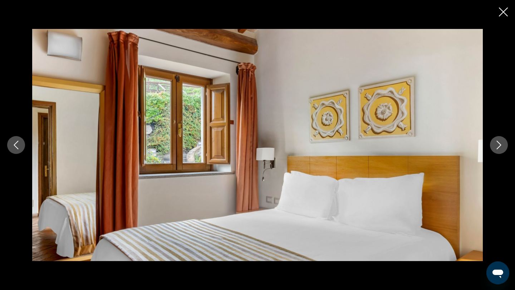
click at [497, 143] on icon "Next image" at bounding box center [499, 145] width 9 height 9
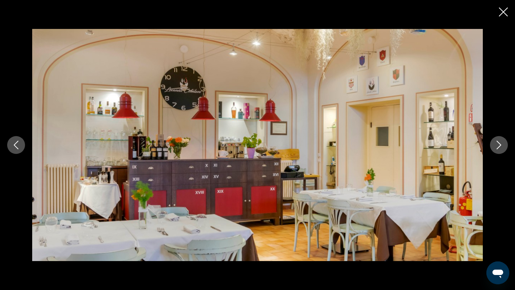
click at [497, 143] on icon "Next image" at bounding box center [499, 145] width 9 height 9
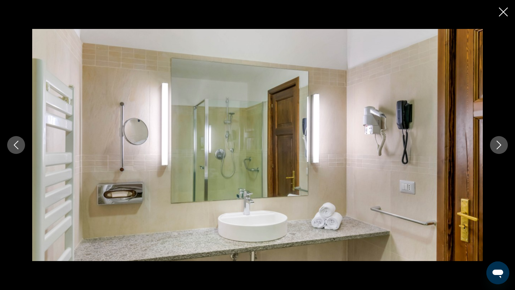
click at [497, 143] on icon "Next image" at bounding box center [499, 145] width 9 height 9
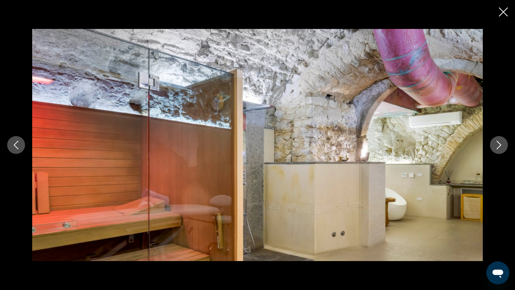
click at [497, 143] on icon "Next image" at bounding box center [499, 145] width 9 height 9
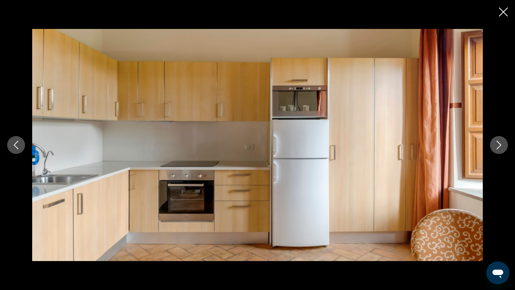
click at [497, 143] on icon "Next image" at bounding box center [499, 145] width 9 height 9
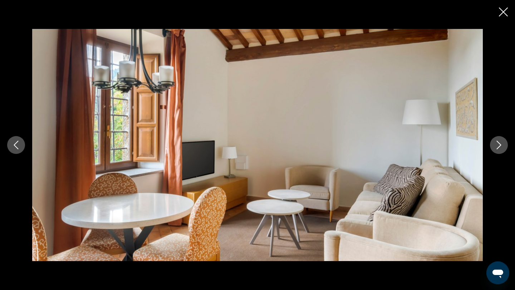
click at [497, 143] on icon "Next image" at bounding box center [499, 145] width 9 height 9
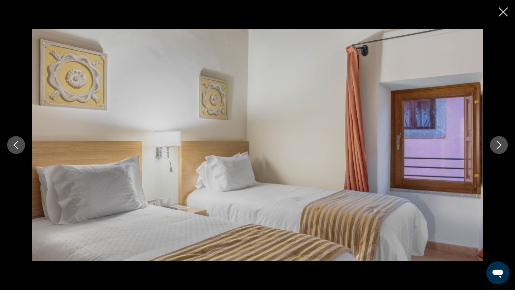
click at [497, 143] on icon "Next image" at bounding box center [499, 145] width 9 height 9
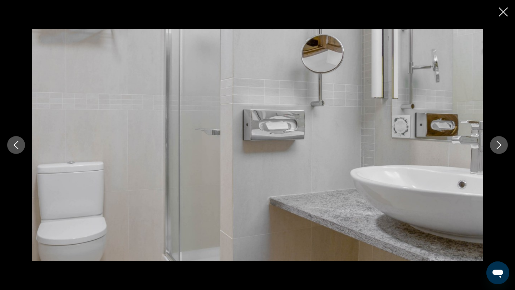
click at [497, 143] on icon "Next image" at bounding box center [499, 145] width 9 height 9
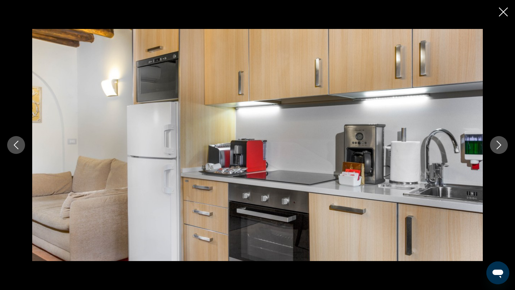
click at [497, 143] on icon "Next image" at bounding box center [499, 145] width 9 height 9
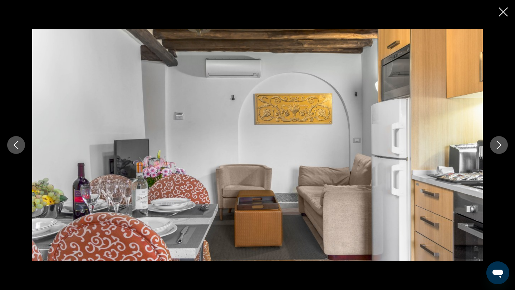
click at [504, 19] on div "prev next" at bounding box center [257, 145] width 515 height 290
click at [506, 10] on icon "Close slideshow" at bounding box center [503, 12] width 9 height 9
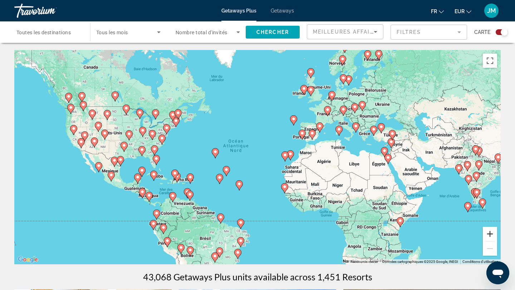
click at [490, 233] on button "Zoom avant" at bounding box center [490, 234] width 14 height 14
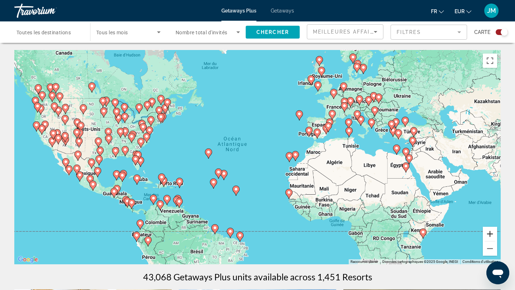
click at [490, 233] on button "Zoom avant" at bounding box center [490, 234] width 14 height 14
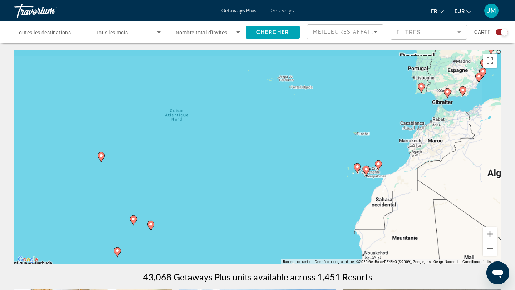
click at [490, 233] on button "Zoom avant" at bounding box center [490, 234] width 14 height 14
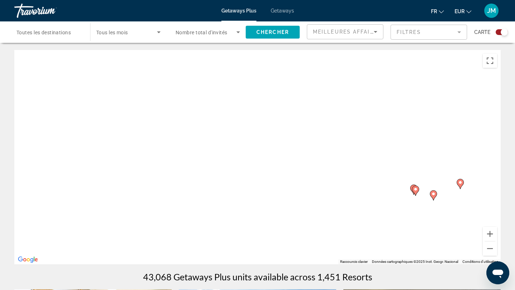
drag, startPoint x: 411, startPoint y: 109, endPoint x: 277, endPoint y: 166, distance: 145.5
click at [277, 166] on div "Pour activer le glissement avec le clavier, appuyez sur Alt+Entrée. Une fois ce…" at bounding box center [257, 157] width 486 height 215
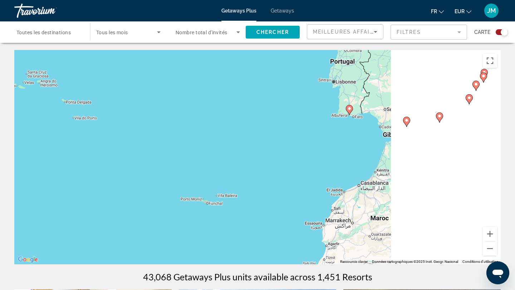
drag, startPoint x: 401, startPoint y: 163, endPoint x: 277, endPoint y: 220, distance: 136.3
click at [277, 222] on div "Pour activer le glissement avec le clavier, appuyez sur Alt+Entrée. Une fois ce…" at bounding box center [257, 157] width 486 height 215
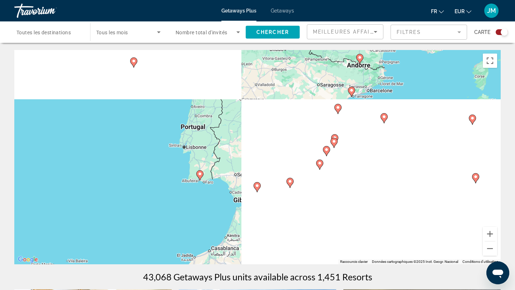
drag, startPoint x: 357, startPoint y: 186, endPoint x: 277, endPoint y: 206, distance: 81.9
click at [277, 206] on div "Pour activer le glissement avec le clavier, appuyez sur Alt+Entrée. Une fois ce…" at bounding box center [257, 157] width 486 height 215
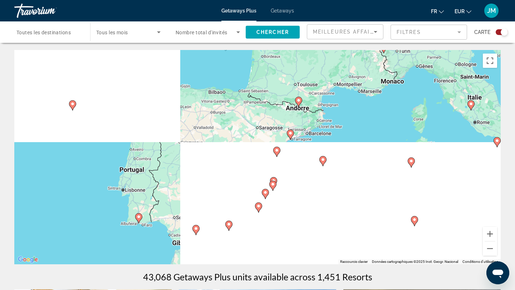
drag, startPoint x: 340, startPoint y: 181, endPoint x: 279, endPoint y: 223, distance: 75.0
click at [279, 224] on div "Pour activer le glissement avec le clavier, appuyez sur Alt+Entrée. Une fois ce…" at bounding box center [257, 157] width 486 height 215
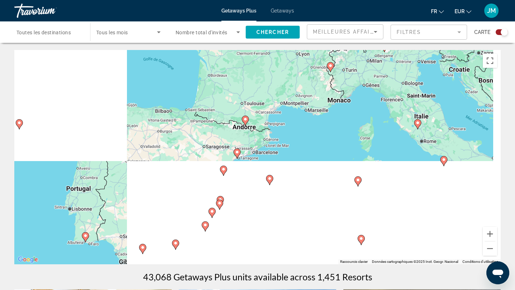
drag, startPoint x: 354, startPoint y: 166, endPoint x: 256, endPoint y: 207, distance: 105.3
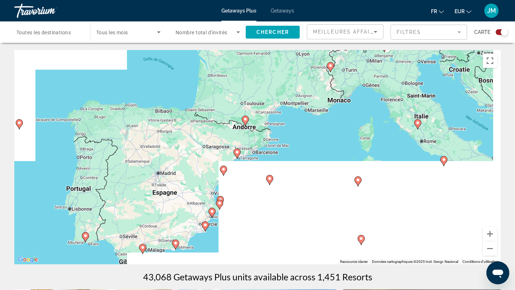
click at [256, 207] on div "Pour activer le glissement avec le clavier, appuyez sur Alt+Entrée. Une fois ce…" at bounding box center [257, 157] width 486 height 215
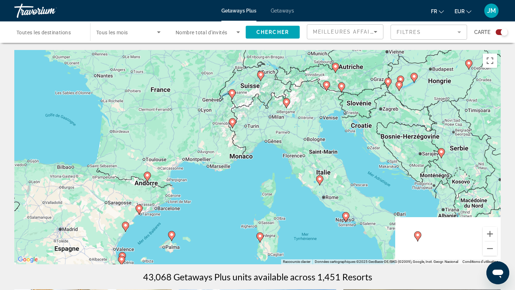
drag, startPoint x: 327, startPoint y: 159, endPoint x: 274, endPoint y: 195, distance: 63.8
click at [274, 195] on div "Pour activer le glissement avec le clavier, appuyez sur Alt+Entrée. Une fois ce…" at bounding box center [257, 157] width 486 height 215
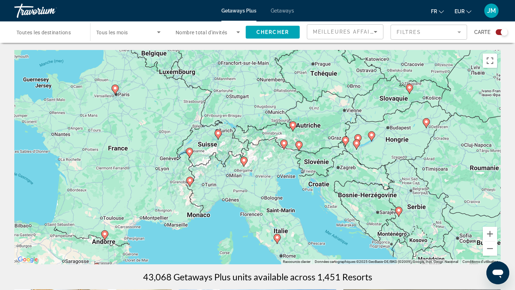
drag, startPoint x: 297, startPoint y: 151, endPoint x: 252, endPoint y: 211, distance: 75.2
click at [252, 211] on div "Pour activer le glissement avec le clavier, appuyez sur Alt+Entrée. Une fois ce…" at bounding box center [257, 157] width 486 height 215
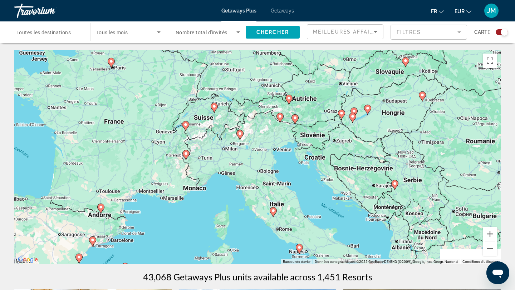
drag, startPoint x: 252, startPoint y: 211, endPoint x: 245, endPoint y: 171, distance: 41.1
click at [245, 171] on div "Pour activer le glissement avec le clavier, appuyez sur Alt+Entrée. Une fois ce…" at bounding box center [257, 157] width 486 height 215
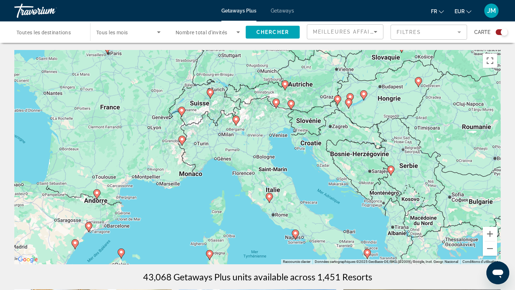
click at [235, 120] on image "Main content" at bounding box center [236, 119] width 4 height 4
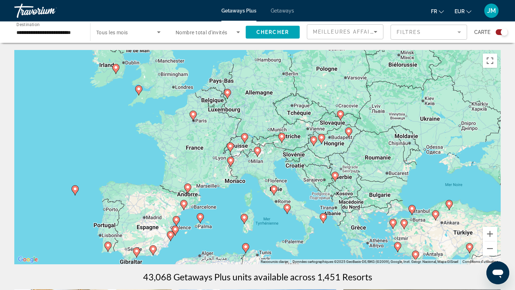
click at [257, 148] on image "Main content" at bounding box center [257, 150] width 4 height 4
type input "**********"
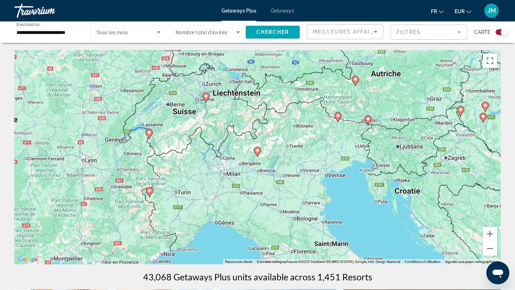
click at [258, 151] on image "Main content" at bounding box center [257, 150] width 4 height 4
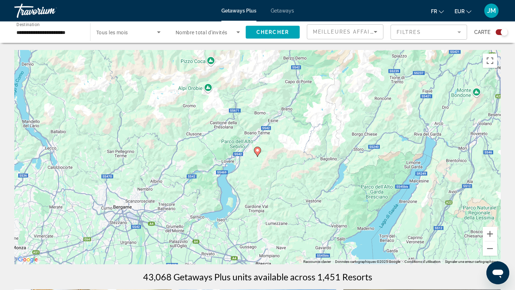
click at [257, 151] on image "Main content" at bounding box center [257, 150] width 4 height 4
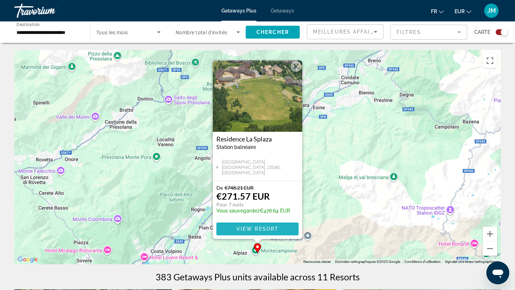
click at [268, 232] on span "Main content" at bounding box center [257, 229] width 82 height 17
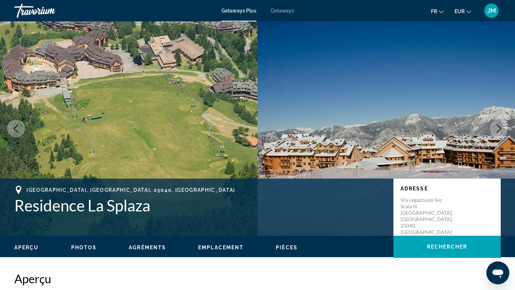
click at [495, 125] on icon "Next image" at bounding box center [499, 128] width 9 height 9
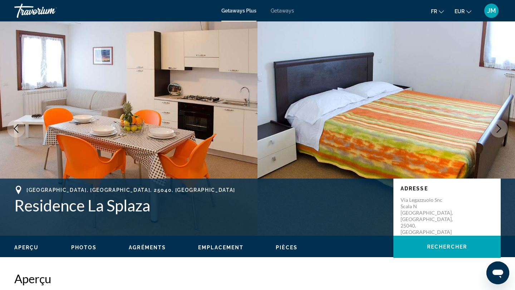
click at [495, 125] on icon "Next image" at bounding box center [499, 128] width 9 height 9
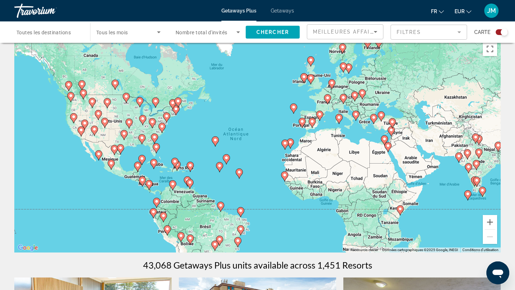
scroll to position [14, 0]
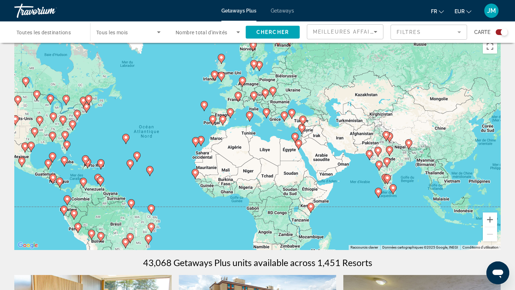
drag, startPoint x: 364, startPoint y: 153, endPoint x: 267, endPoint y: 153, distance: 96.2
click at [267, 153] on div "Pour activer le glissement avec le clavier, appuyez sur Alt+Entrée. Une fois ce…" at bounding box center [257, 143] width 486 height 215
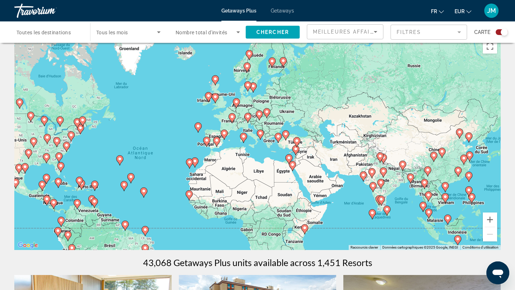
drag, startPoint x: 303, startPoint y: 137, endPoint x: 303, endPoint y: 160, distance: 23.2
click at [303, 160] on div "Pour activer le glissement avec le clavier, appuyez sur Alt+Entrée. Une fois ce…" at bounding box center [257, 143] width 486 height 215
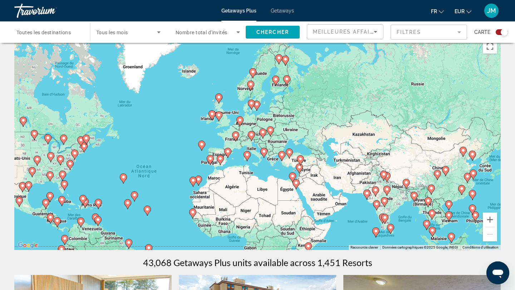
drag, startPoint x: 271, startPoint y: 137, endPoint x: 274, endPoint y: 156, distance: 19.6
click at [274, 156] on div "Pour activer le glissement avec le clavier, appuyez sur Alt+Entrée. Une fois ce…" at bounding box center [257, 143] width 486 height 215
click at [489, 217] on button "Zoom avant" at bounding box center [490, 220] width 14 height 14
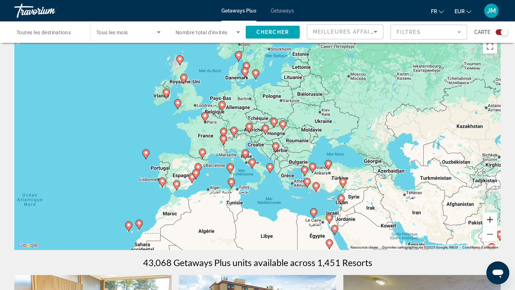
click at [489, 217] on button "Zoom avant" at bounding box center [490, 220] width 14 height 14
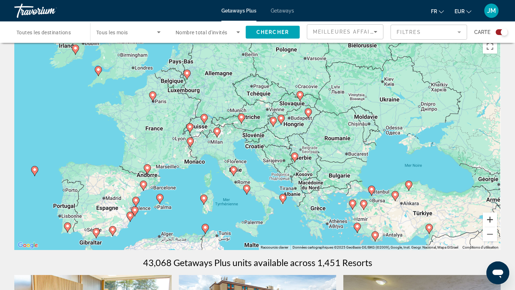
click at [489, 217] on button "Zoom avant" at bounding box center [490, 220] width 14 height 14
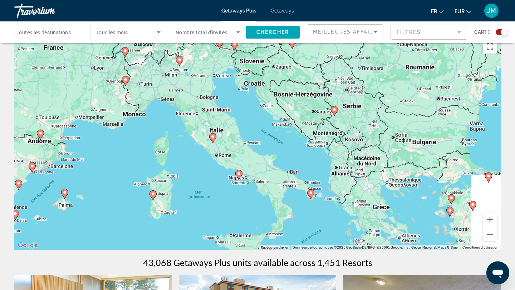
drag, startPoint x: 290, startPoint y: 188, endPoint x: 293, endPoint y: 119, distance: 69.1
click at [293, 119] on div "Pour activer le glissement avec le clavier, appuyez sur Alt+Entrée. Une fois ce…" at bounding box center [257, 143] width 486 height 215
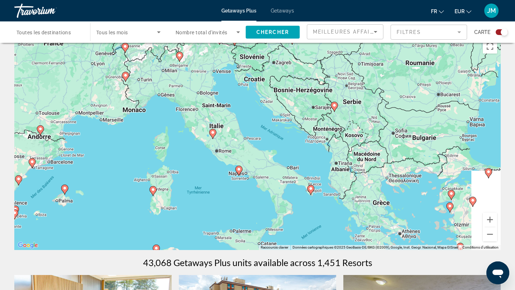
click at [238, 168] on image "Main content" at bounding box center [239, 169] width 4 height 4
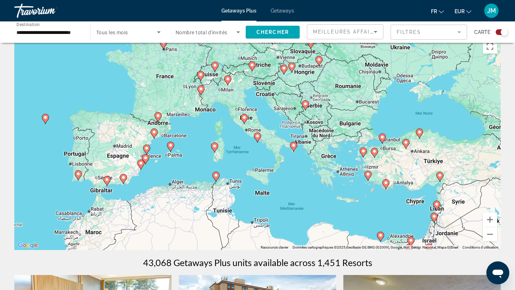
click at [259, 137] on image "Main content" at bounding box center [257, 136] width 4 height 4
type input "**********"
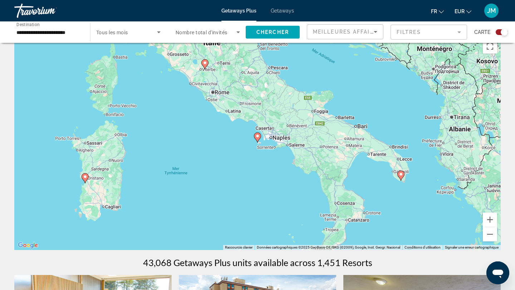
click at [258, 138] on image "Main content" at bounding box center [257, 136] width 4 height 4
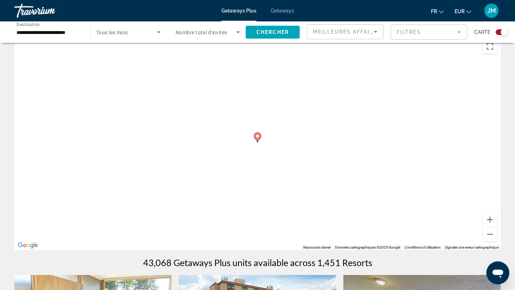
click at [257, 140] on icon "Main content" at bounding box center [257, 137] width 6 height 9
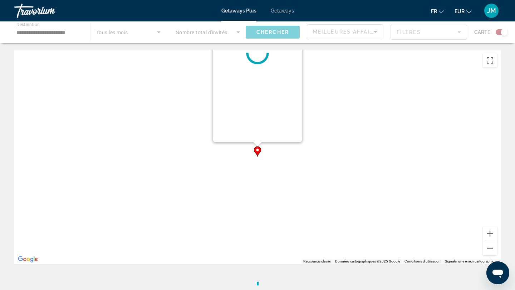
scroll to position [0, 0]
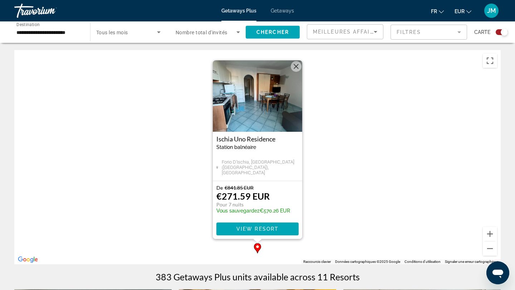
click at [295, 63] on button "Fermer" at bounding box center [296, 66] width 11 height 11
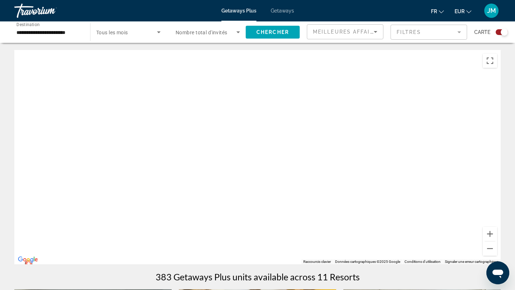
drag, startPoint x: 328, startPoint y: 106, endPoint x: 97, endPoint y: 123, distance: 232.3
click at [97, 123] on div "Pour activer le glissement avec le clavier, appuyez sur Alt+Entrée. Une fois ce…" at bounding box center [257, 157] width 486 height 215
drag, startPoint x: 187, startPoint y: 157, endPoint x: 162, endPoint y: 157, distance: 25.0
click at [162, 157] on div "Pour activer le glissement avec le clavier, appuyez sur Alt+Entrée. Une fois ce…" at bounding box center [257, 157] width 486 height 215
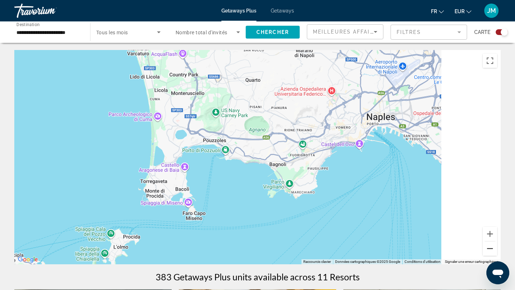
click at [490, 251] on button "Zoom arrière" at bounding box center [490, 249] width 14 height 14
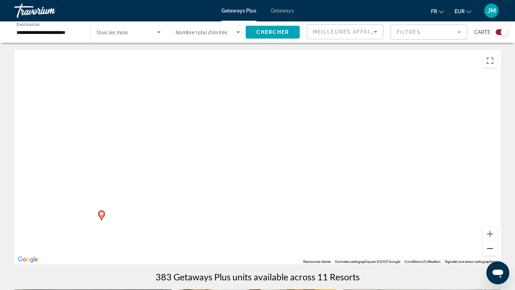
click at [490, 251] on button "Zoom arrière" at bounding box center [490, 249] width 14 height 14
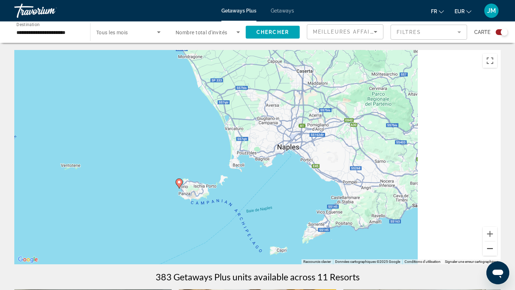
click at [490, 251] on button "Zoom arrière" at bounding box center [490, 249] width 14 height 14
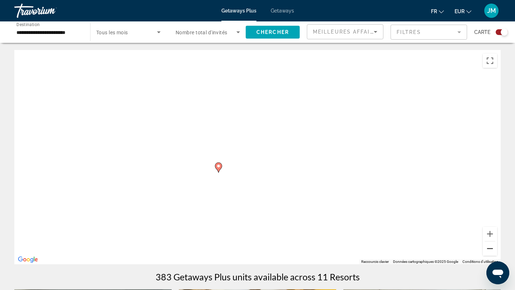
click at [490, 251] on button "Zoom arrière" at bounding box center [490, 249] width 14 height 14
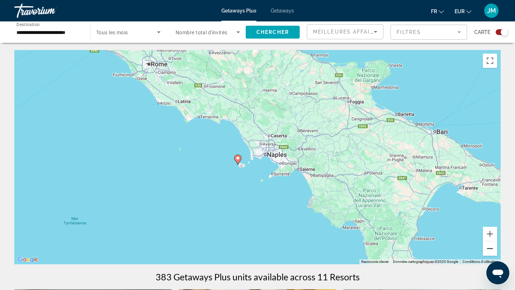
click at [490, 251] on button "Zoom arrière" at bounding box center [490, 249] width 14 height 14
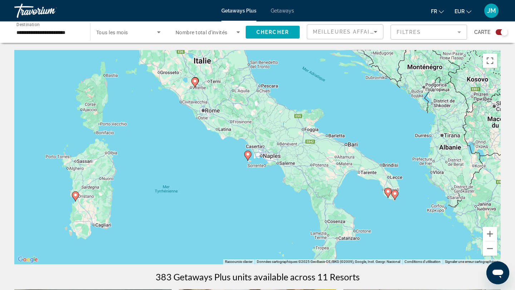
click at [385, 192] on icon "Main content" at bounding box center [388, 192] width 6 height 9
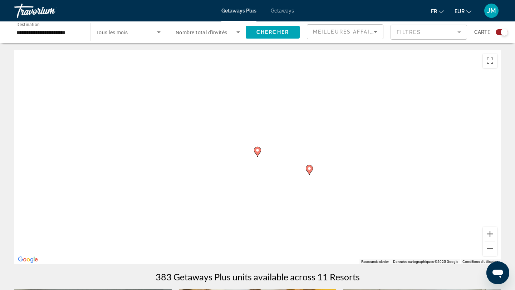
click at [257, 153] on icon "Main content" at bounding box center [257, 151] width 6 height 9
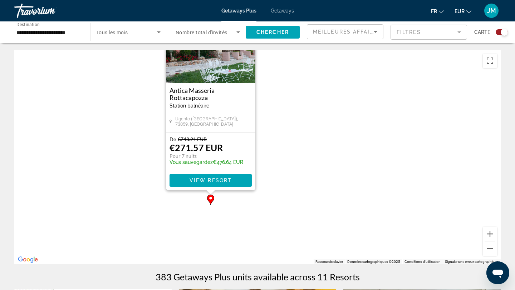
drag, startPoint x: 331, startPoint y: 185, endPoint x: 282, endPoint y: 134, distance: 70.8
click at [282, 134] on div "Pour activer le glissement avec le clavier, appuyez sur Alt+Entrée. Une fois ce…" at bounding box center [257, 157] width 486 height 215
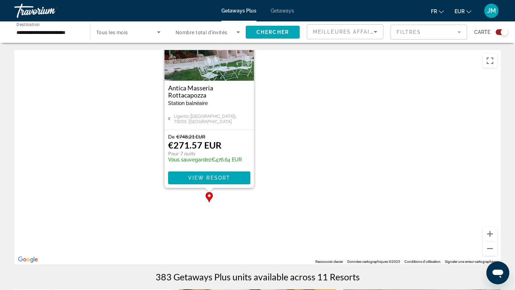
drag, startPoint x: 403, startPoint y: 229, endPoint x: 360, endPoint y: 201, distance: 51.4
click at [360, 201] on div "Pour activer le glissement avec le clavier, appuyez sur Alt+Entrée. Une fois ce…" at bounding box center [257, 157] width 486 height 215
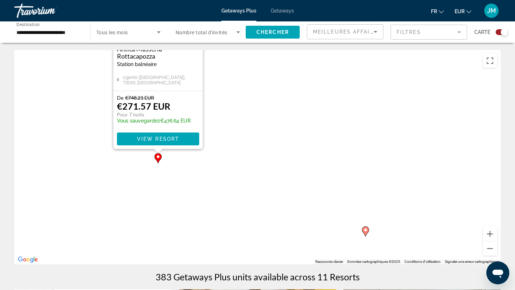
click at [365, 230] on image "Main content" at bounding box center [365, 230] width 4 height 4
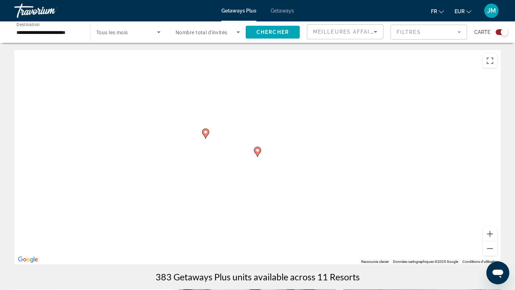
click at [256, 151] on image "Main content" at bounding box center [257, 150] width 4 height 4
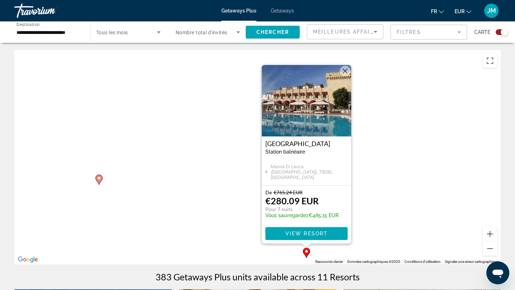
drag, startPoint x: 192, startPoint y: 188, endPoint x: 245, endPoint y: 192, distance: 53.1
click at [245, 192] on div "Pour activer le glissement avec le clavier, appuyez sur Alt+Entrée. Une fois ce…" at bounding box center [257, 157] width 486 height 215
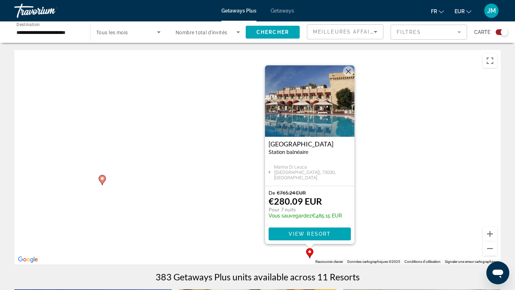
click at [104, 179] on image "Main content" at bounding box center [102, 179] width 4 height 4
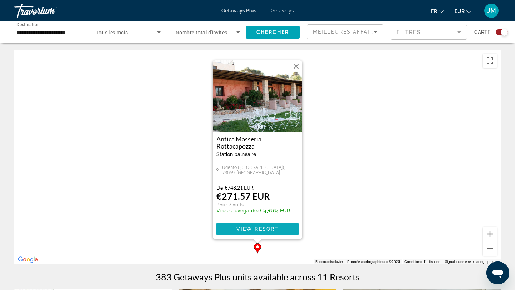
click at [280, 227] on span "Main content" at bounding box center [257, 229] width 82 height 17
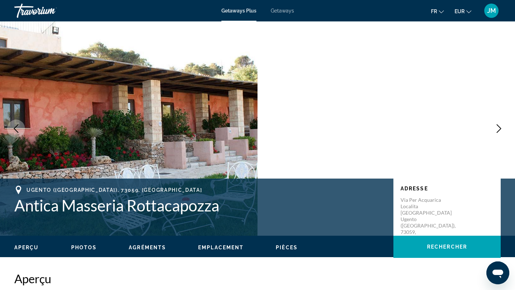
click at [492, 130] on button "Next image" at bounding box center [499, 129] width 18 height 18
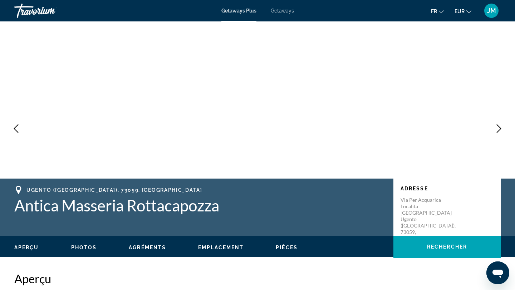
click at [492, 130] on button "Next image" at bounding box center [499, 129] width 18 height 18
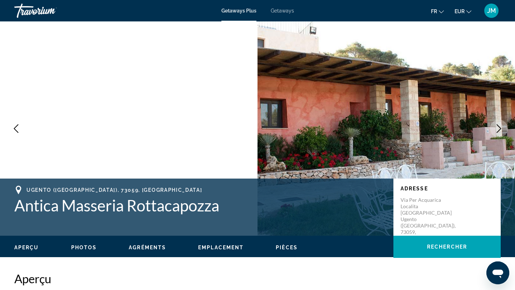
click at [492, 130] on button "Next image" at bounding box center [499, 129] width 18 height 18
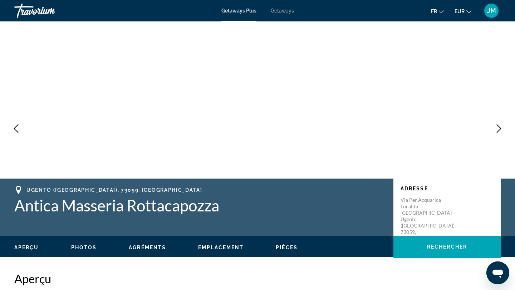
click at [492, 130] on button "Next image" at bounding box center [499, 129] width 18 height 18
click at [495, 131] on icon "Next image" at bounding box center [499, 128] width 9 height 9
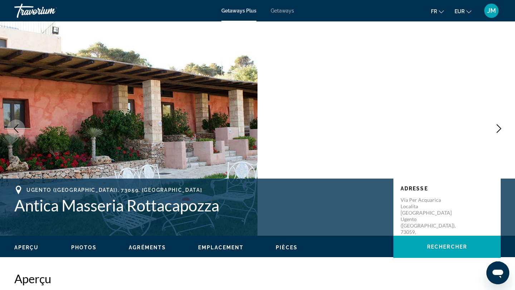
click at [495, 131] on icon "Next image" at bounding box center [499, 128] width 9 height 9
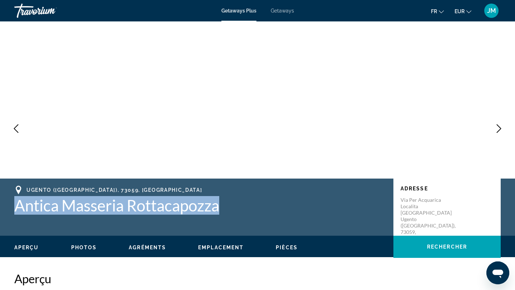
drag, startPoint x: 15, startPoint y: 207, endPoint x: 247, endPoint y: 218, distance: 232.3
click at [248, 220] on div "Ugento ([GEOGRAPHIC_DATA]), 73059, ITA Antica Masseria Rottacapozza Adresse Via…" at bounding box center [257, 207] width 515 height 43
copy h1 "Antica Masseria Rottacapozza"
